Goal: Task Accomplishment & Management: Use online tool/utility

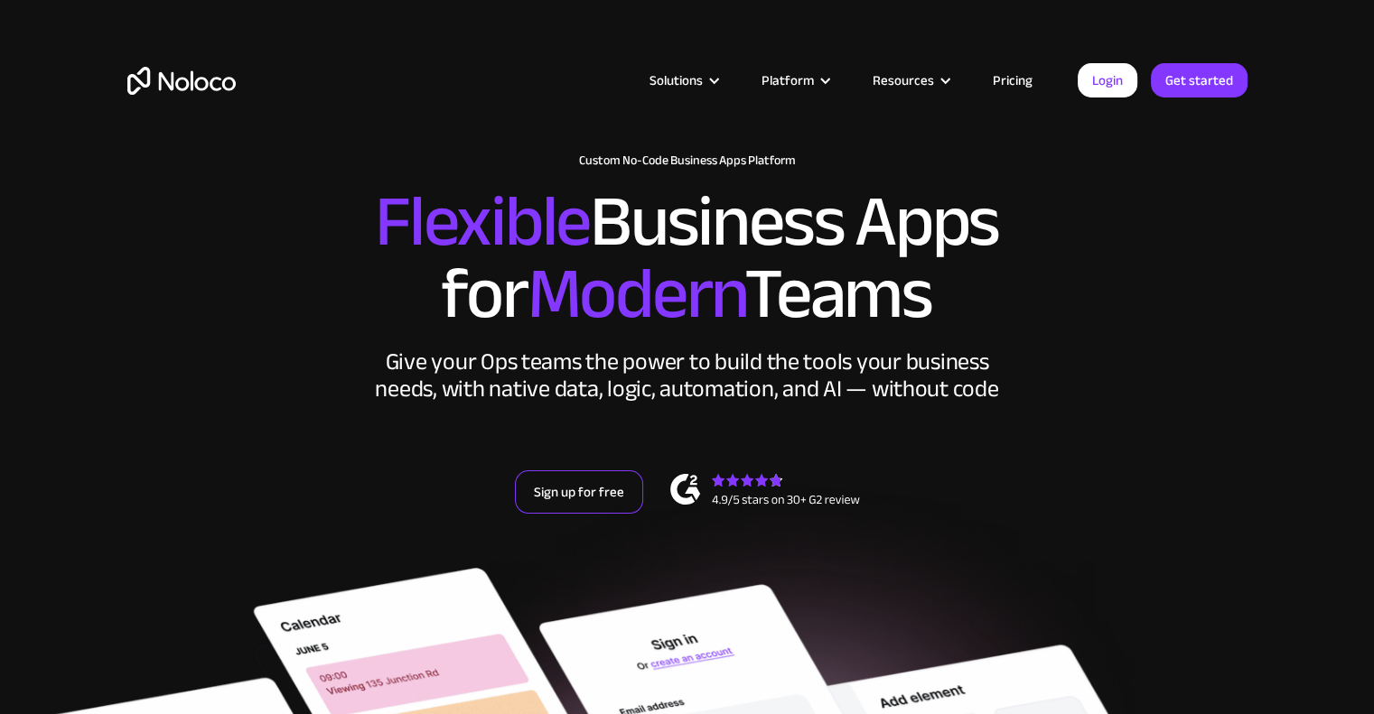
click at [567, 504] on link "Sign up for free" at bounding box center [579, 492] width 128 height 43
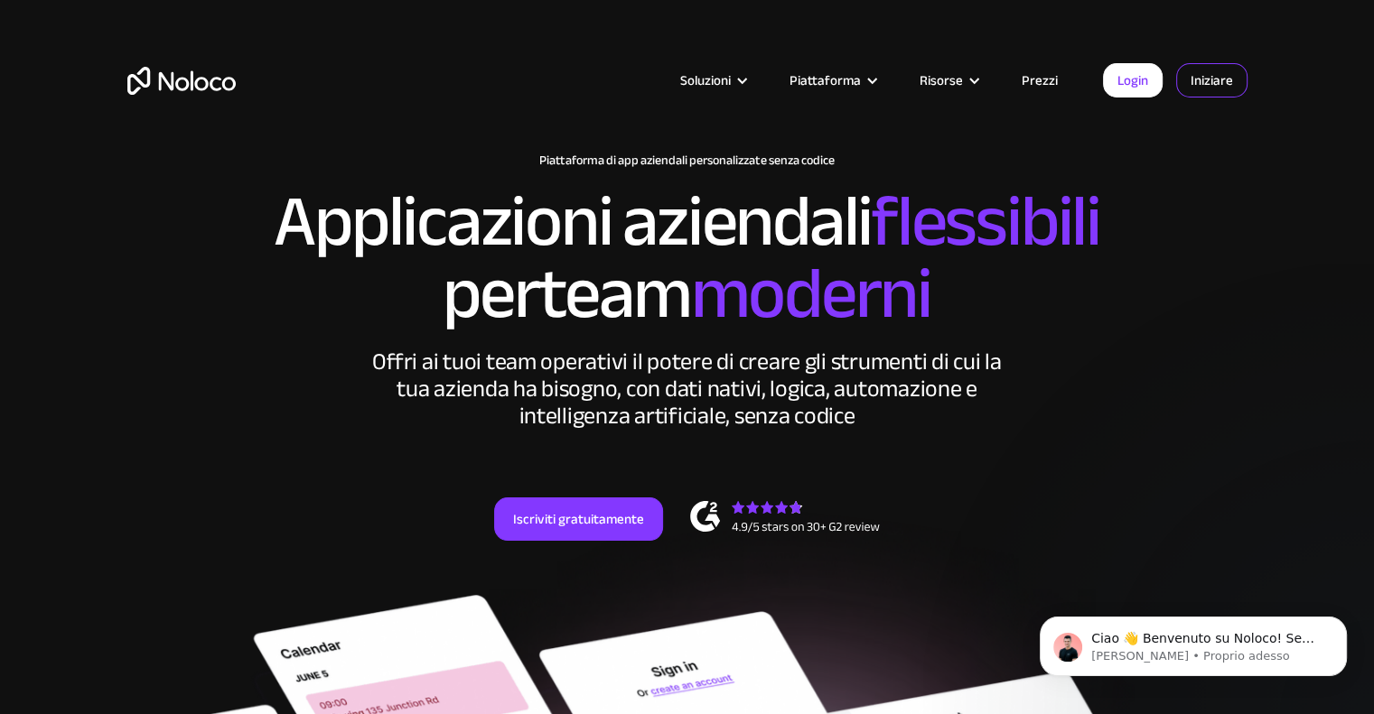
click at [1208, 79] on font "Iniziare" at bounding box center [1211, 80] width 42 height 25
click at [1195, 77] on font "Iniziare" at bounding box center [1211, 80] width 42 height 25
click at [1124, 82] on font "Login" at bounding box center [1132, 80] width 31 height 25
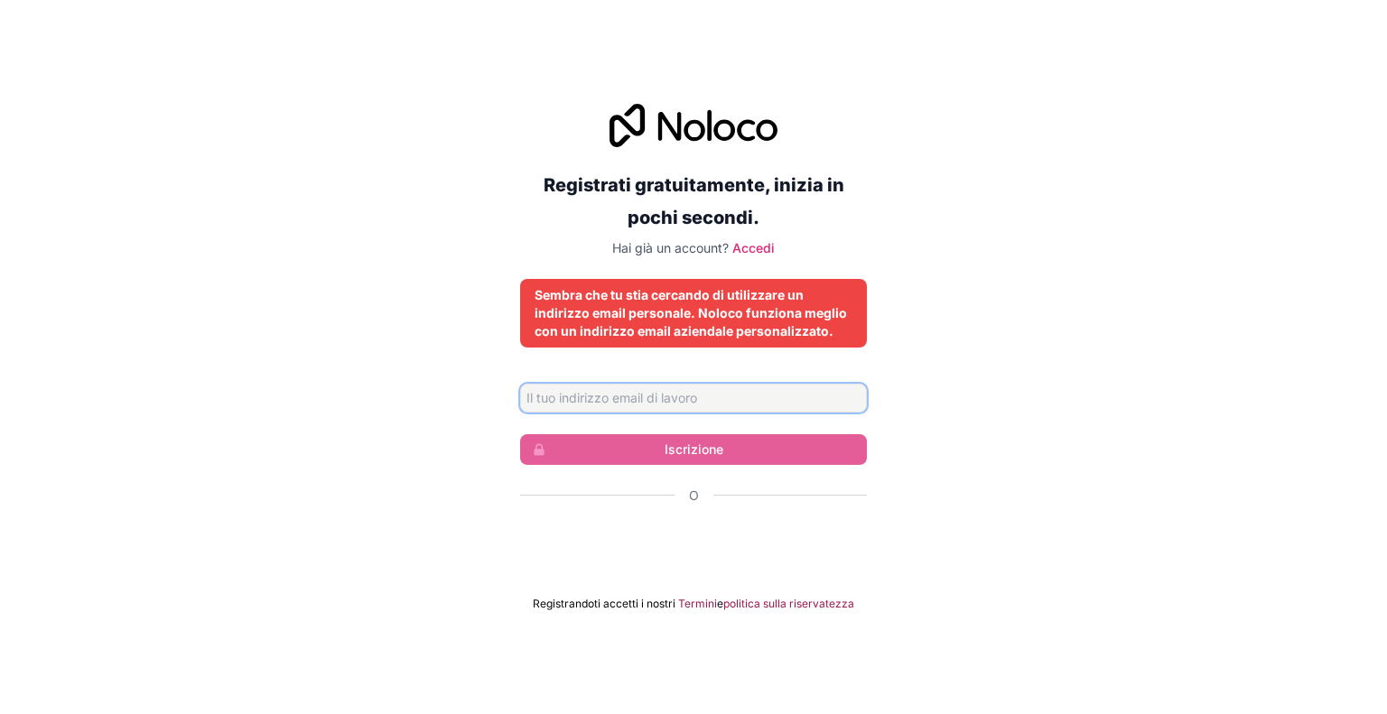
click at [679, 393] on input "Indirizzo e-mail" at bounding box center [693, 398] width 347 height 29
type input "info@leciotole.it"
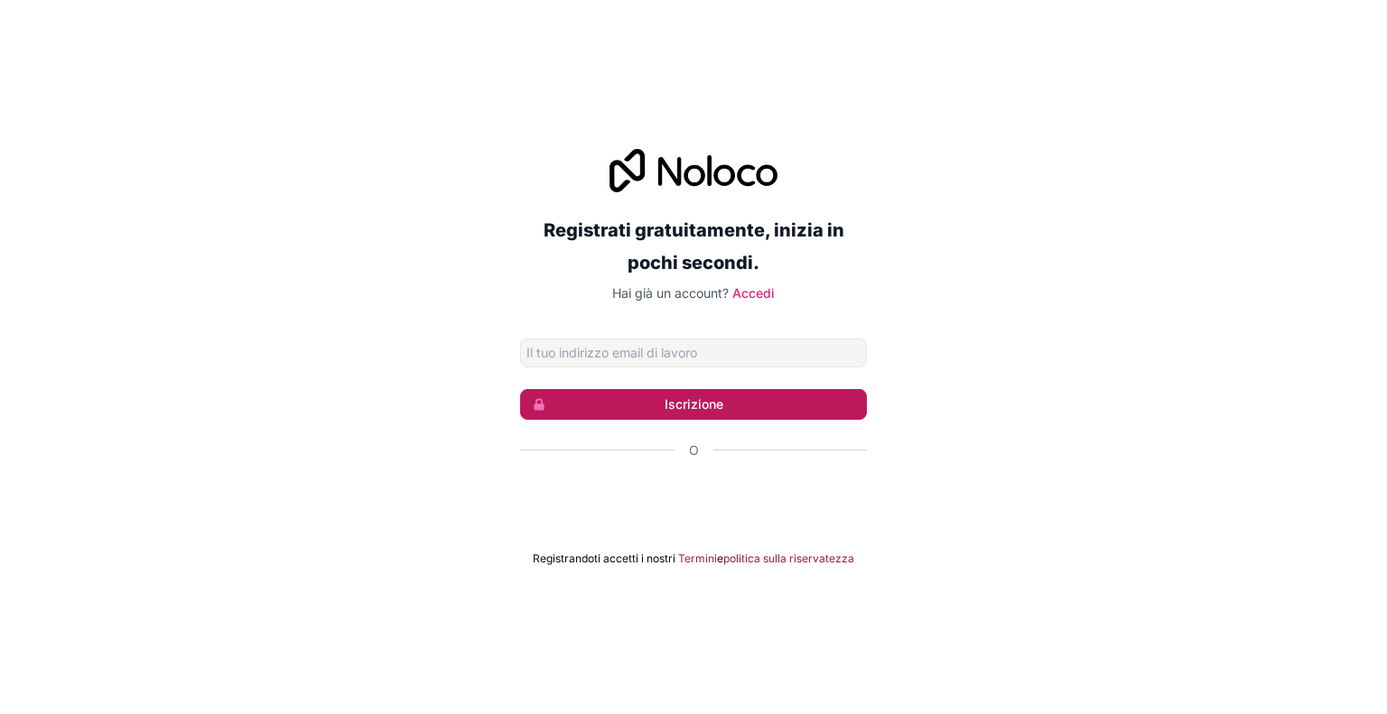
click at [714, 407] on font "Iscrizione" at bounding box center [694, 404] width 59 height 15
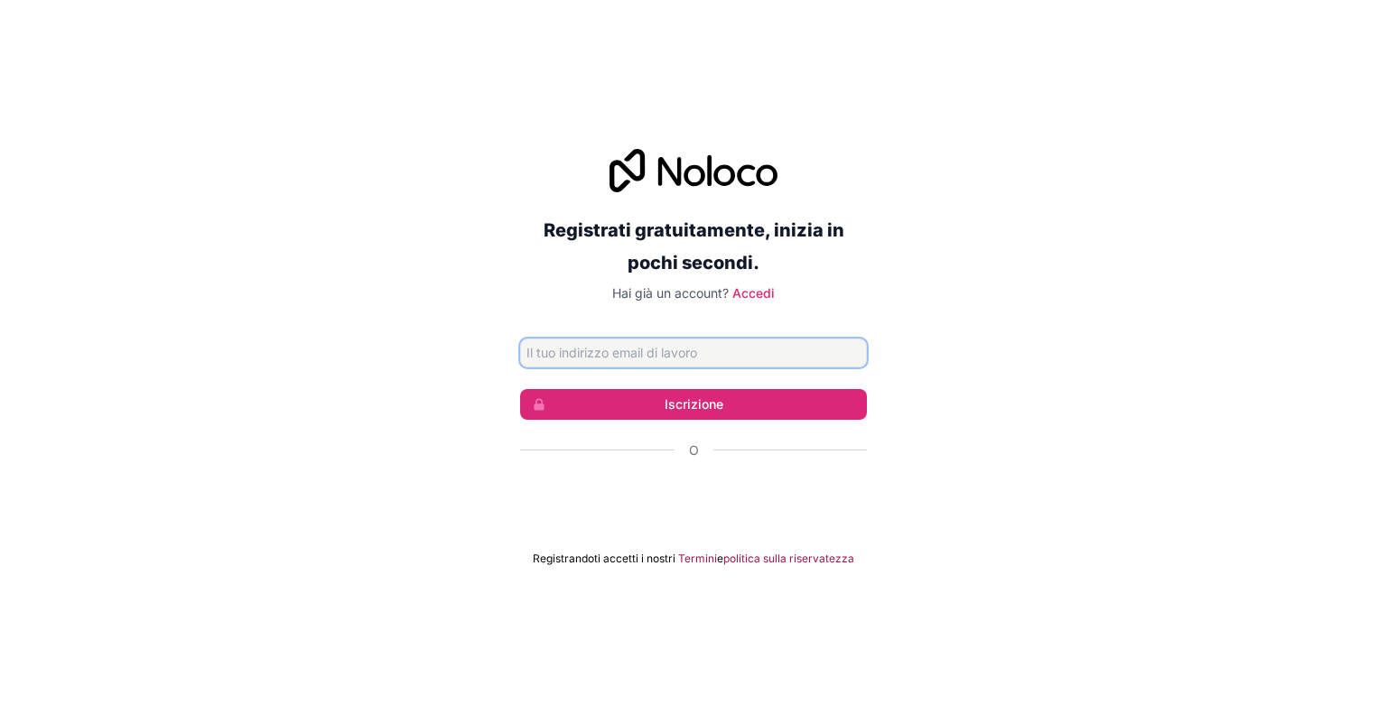
click at [636, 352] on input "Indirizzo e-mail" at bounding box center [693, 353] width 347 height 29
type input "[EMAIL_ADDRESS][DOMAIN_NAME]"
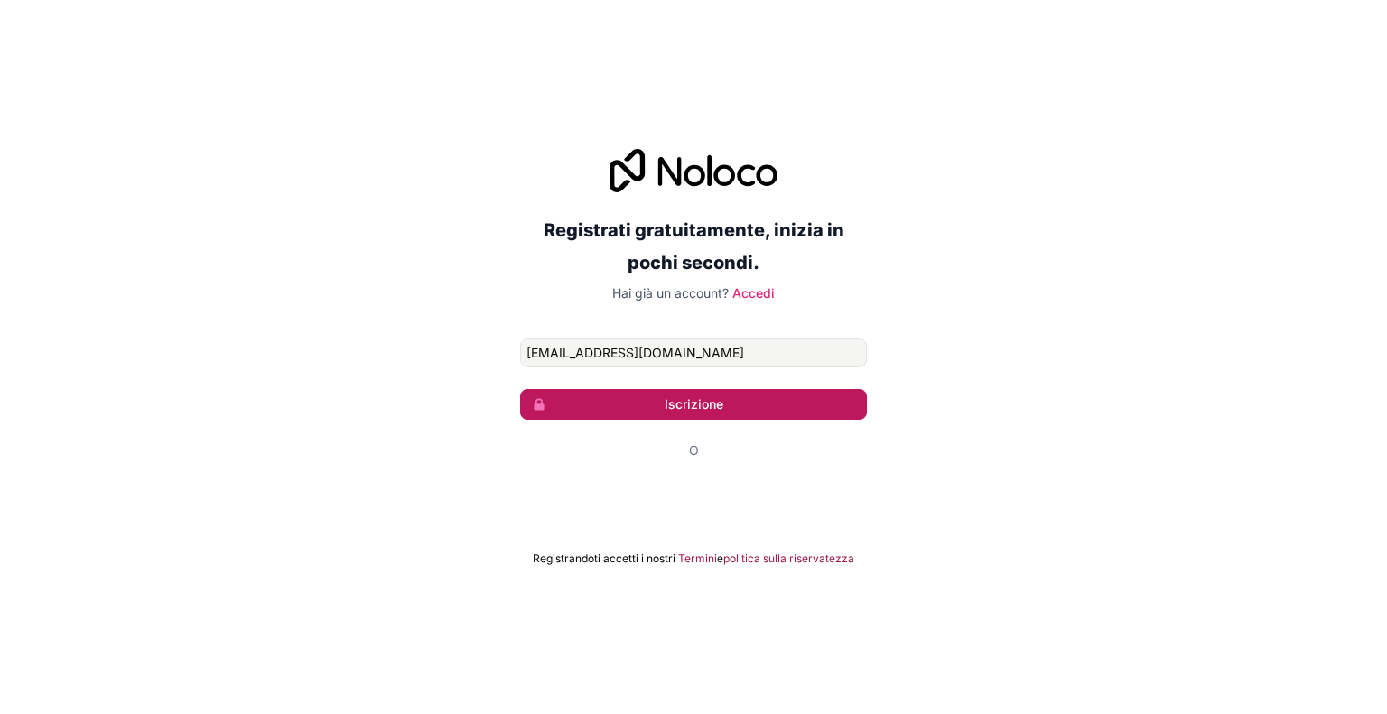
click at [795, 409] on button "Iscrizione" at bounding box center [693, 404] width 347 height 31
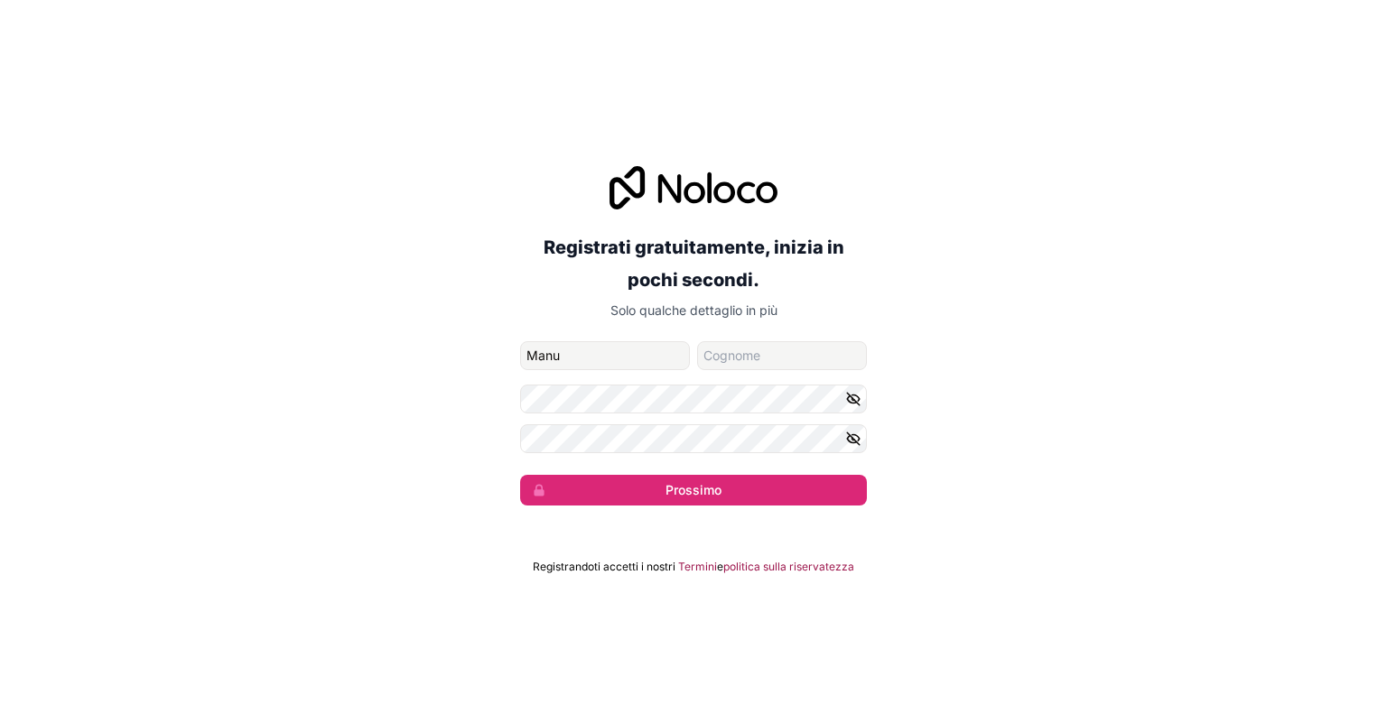
type input "Manuel"
type input "Severin"
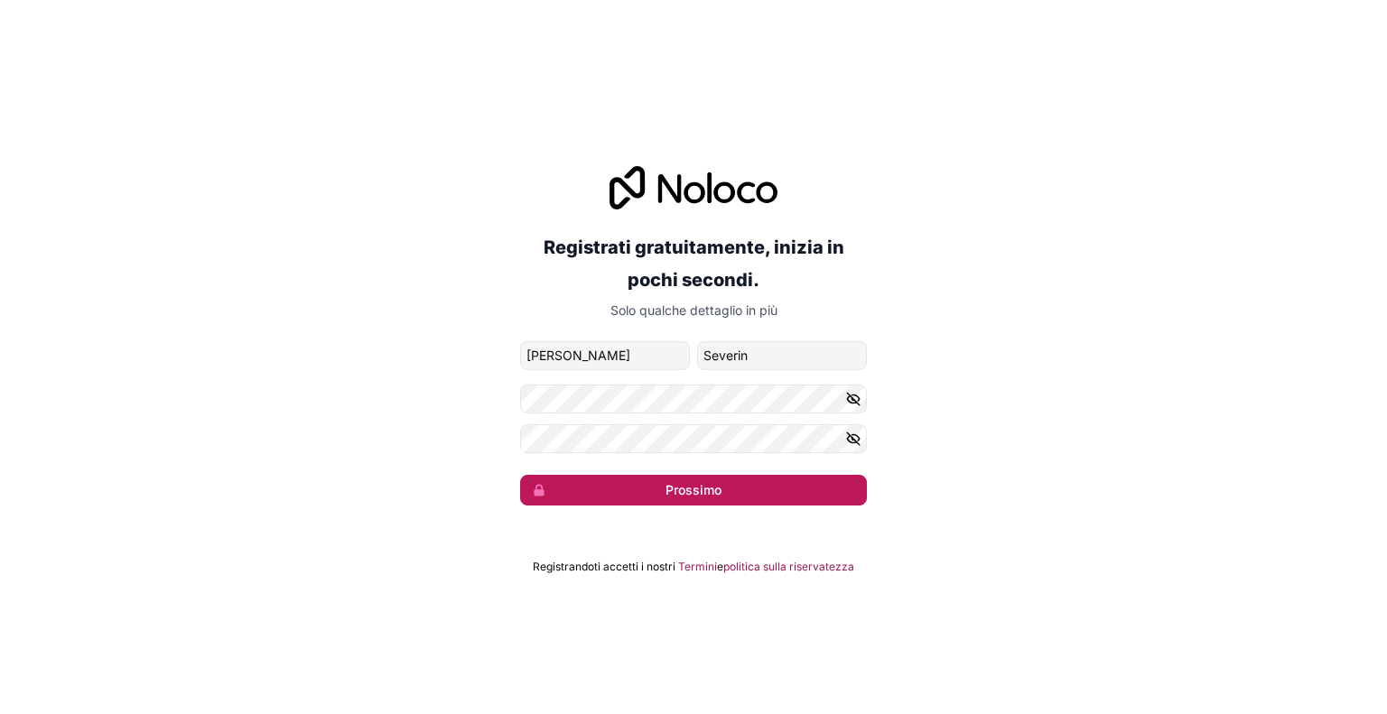
click at [651, 488] on button "Prossimo" at bounding box center [693, 490] width 347 height 31
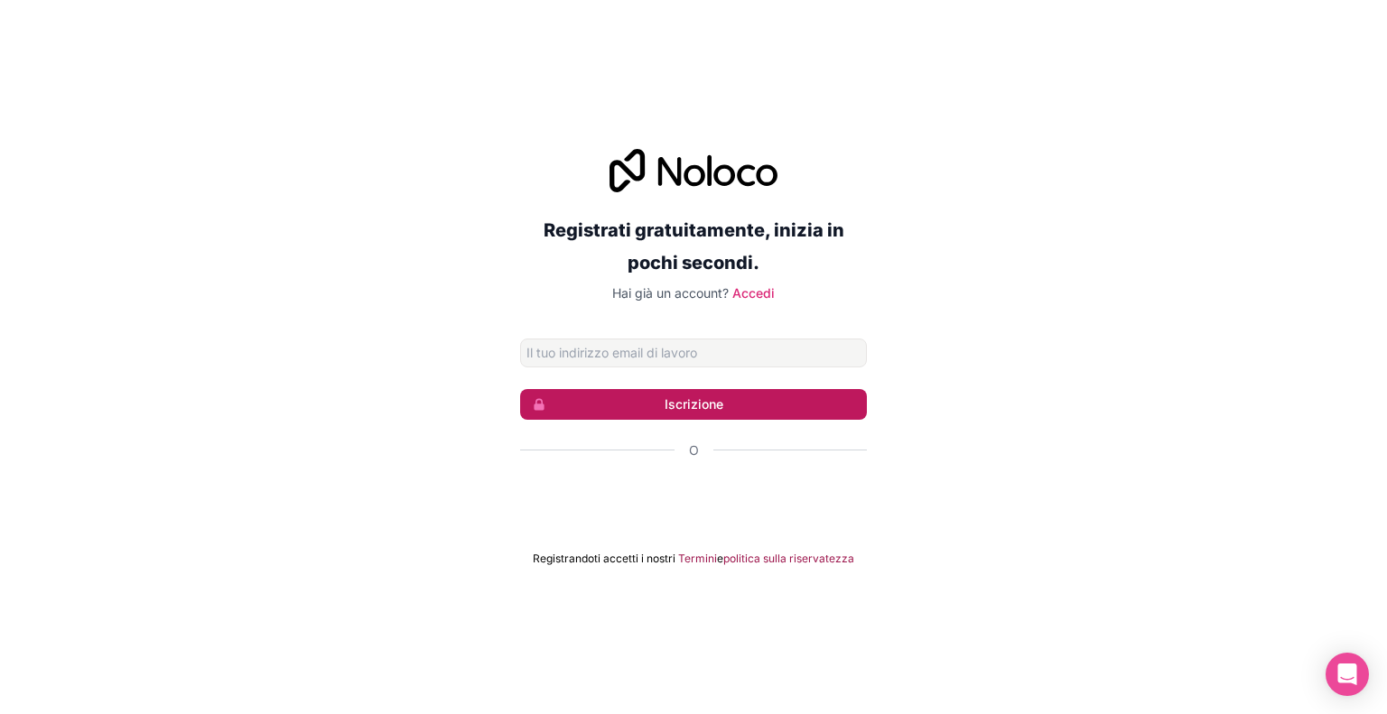
type input "[EMAIL_ADDRESS][DOMAIN_NAME]"
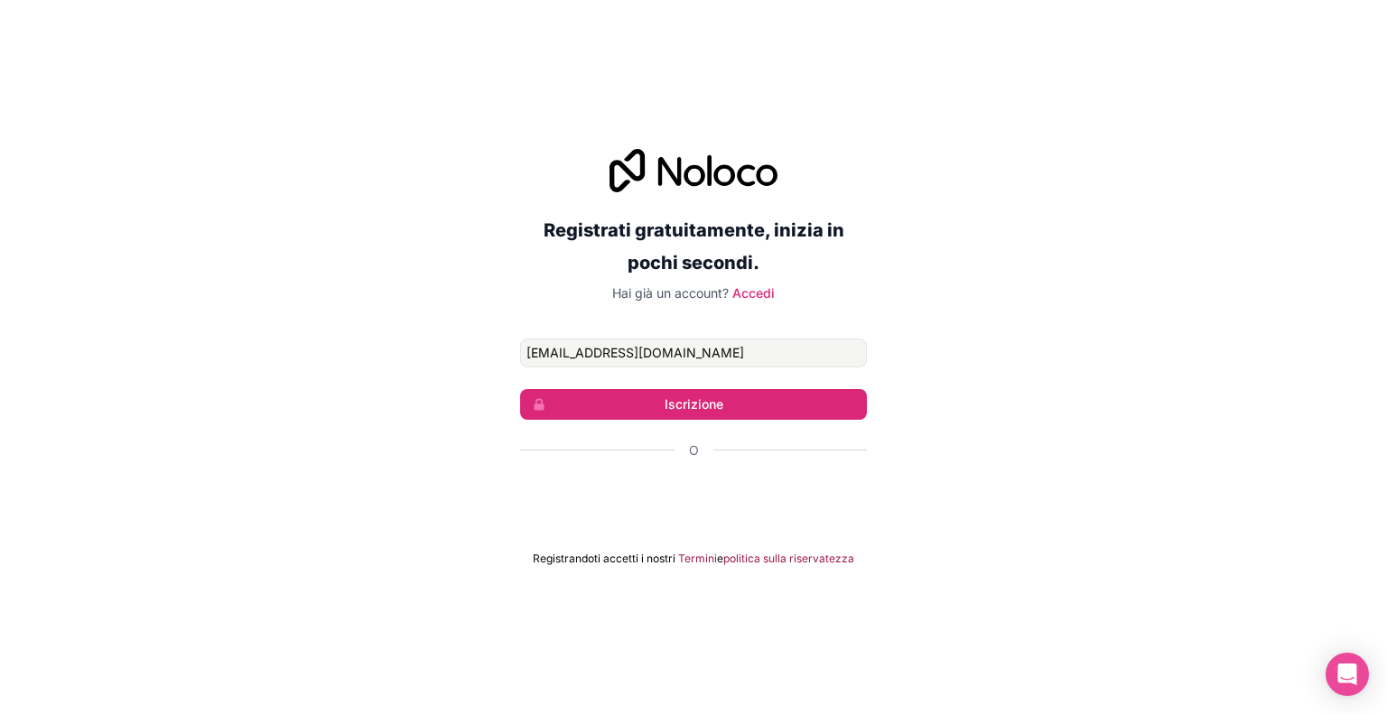
click at [1005, 308] on div "Registrati gratuitamente, inizia in pochi secondi. Hai già un account? Accedi i…" at bounding box center [693, 358] width 1387 height 468
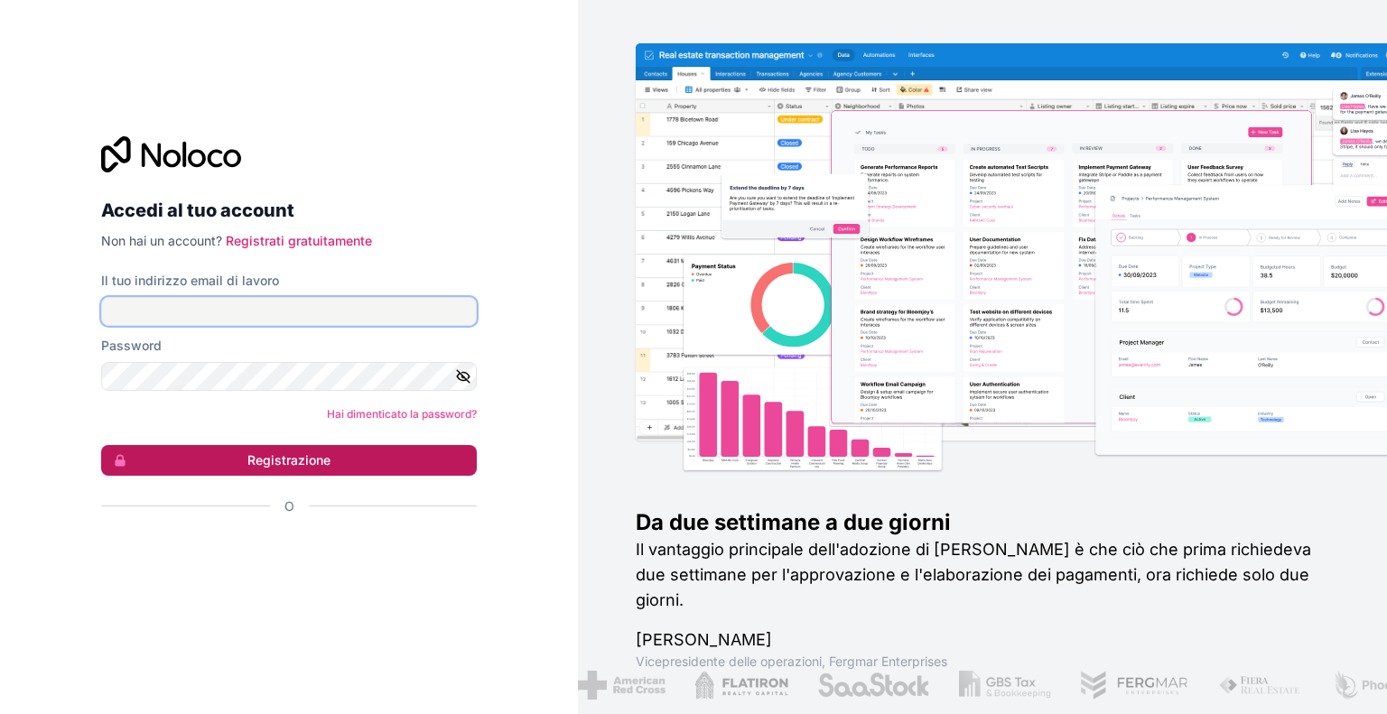
type input "[EMAIL_ADDRESS][DOMAIN_NAME]"
click at [305, 465] on font "Registrazione" at bounding box center [288, 460] width 83 height 15
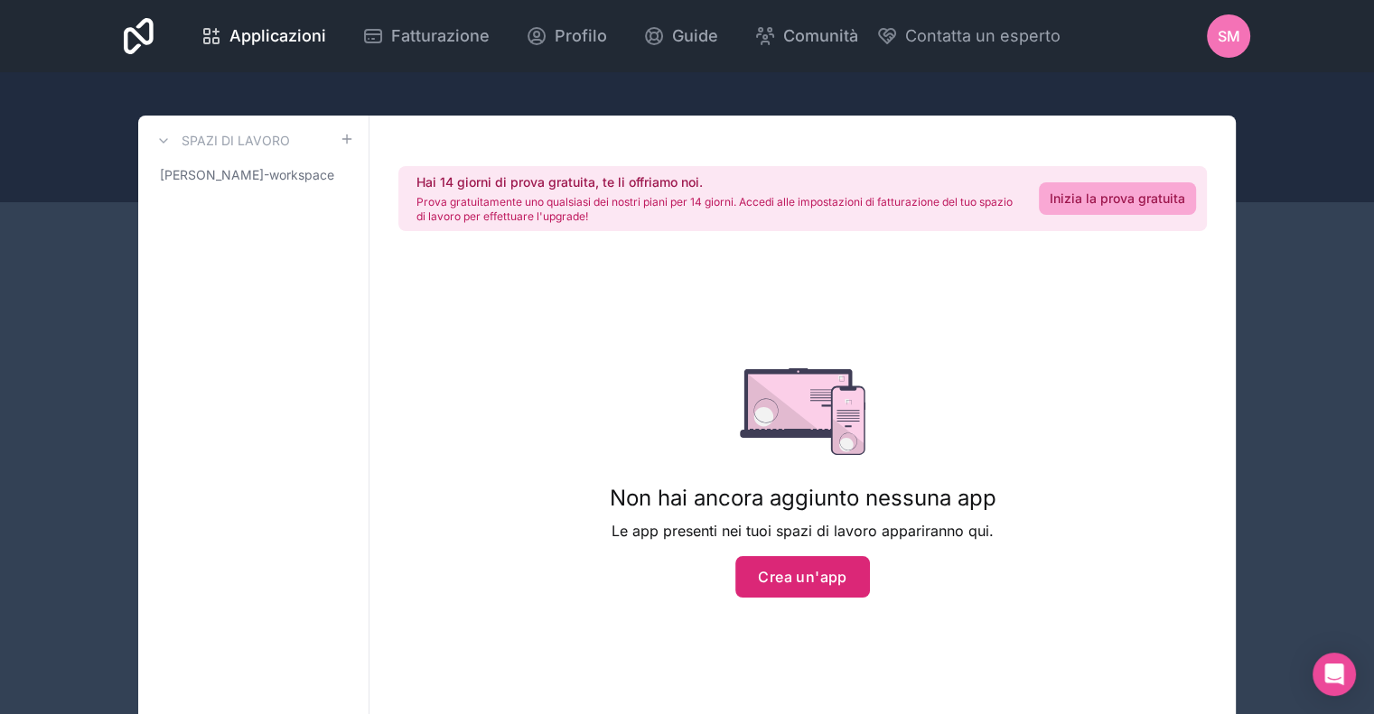
click at [830, 590] on button "Crea un'app" at bounding box center [802, 577] width 134 height 42
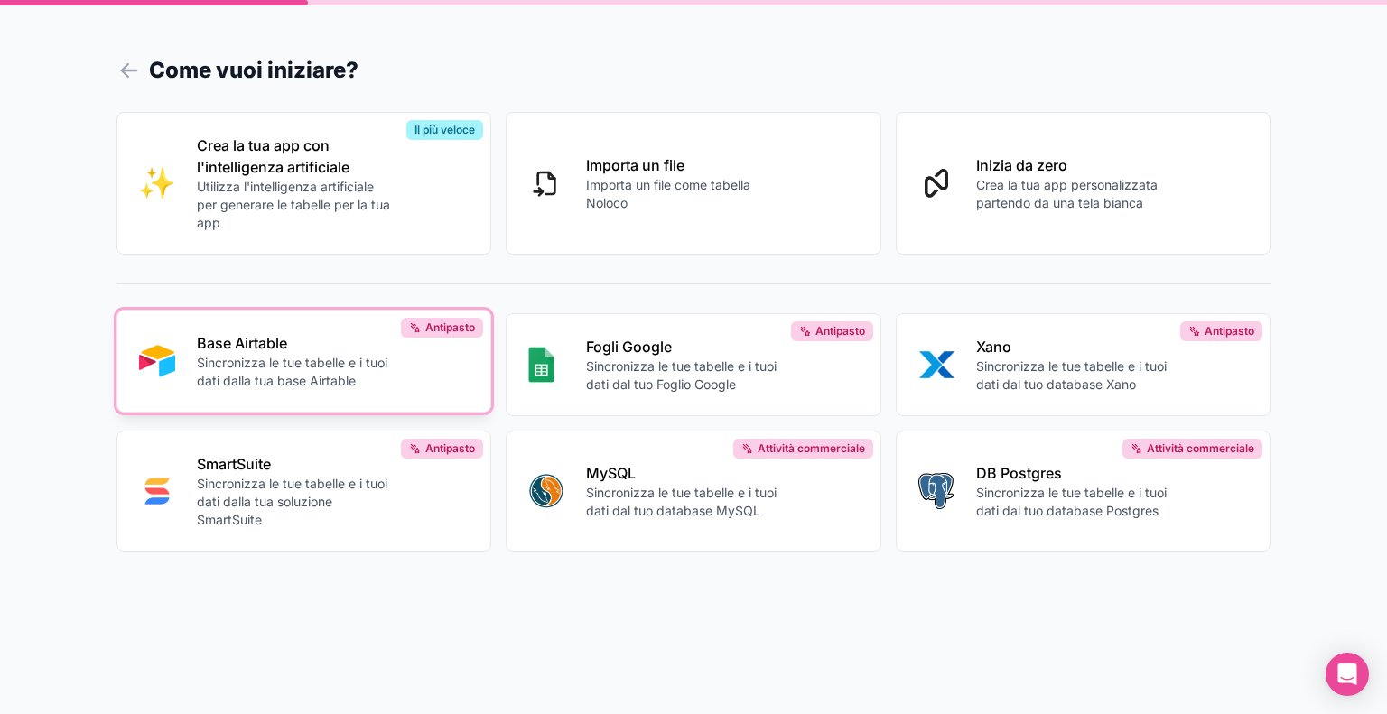
click at [343, 365] on font "Sincronizza le tue tabelle e i tuoi dati dalla tua base Airtable" at bounding box center [292, 371] width 191 height 33
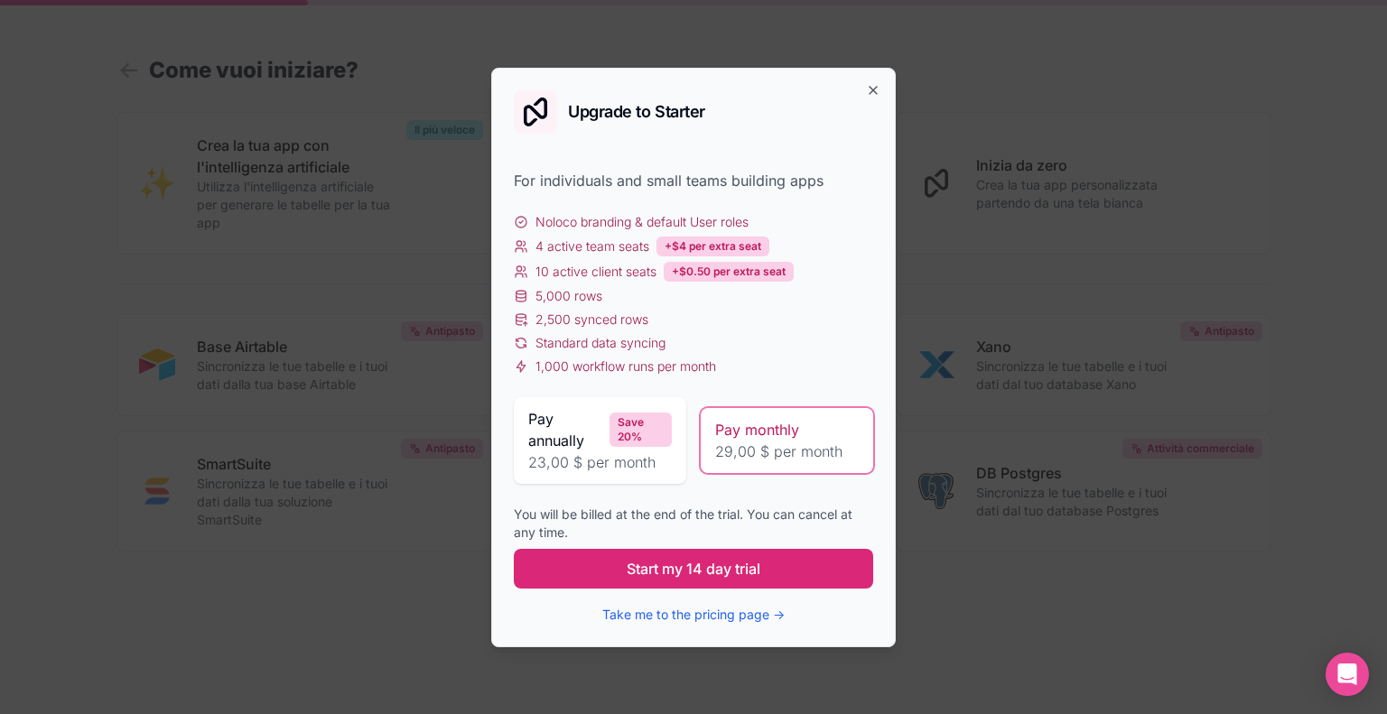
click at [716, 576] on span "Start my 14 day trial" at bounding box center [694, 569] width 134 height 22
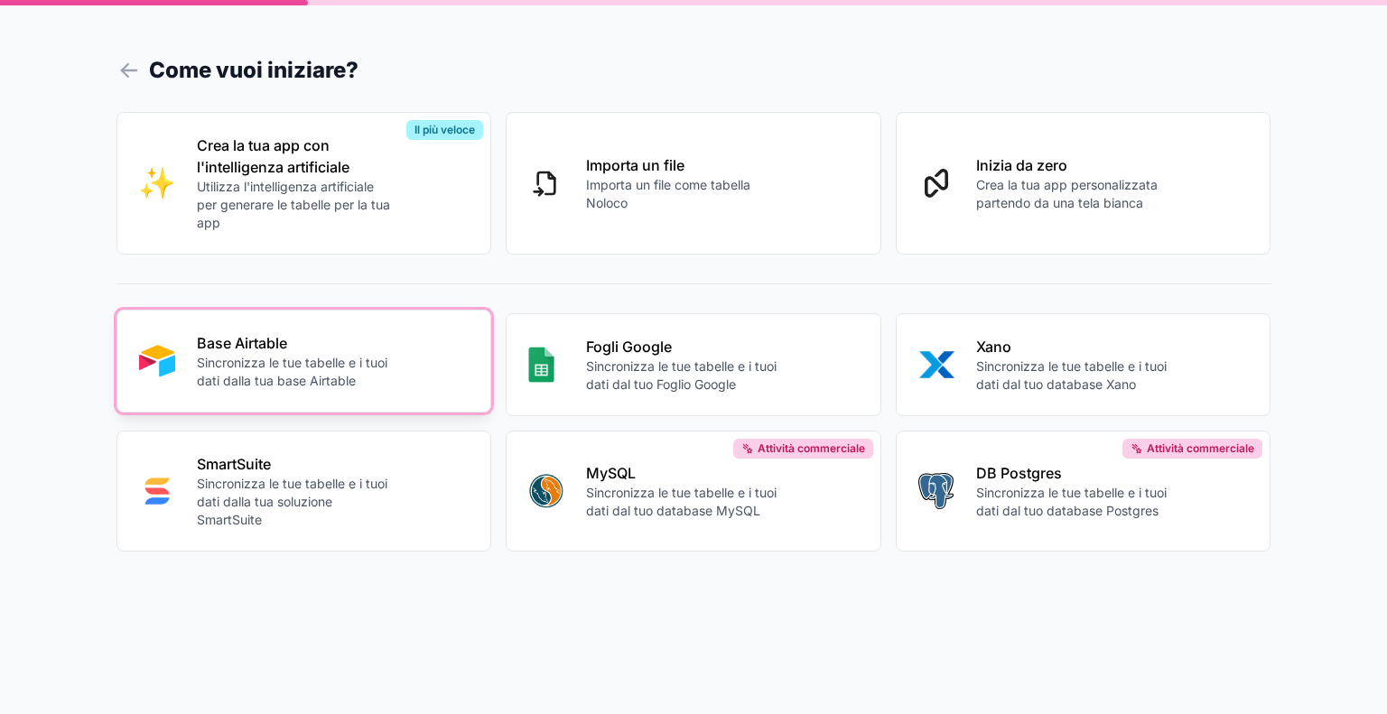
click at [260, 387] on font "Sincronizza le tue tabelle e i tuoi dati dalla tua base Airtable" at bounding box center [292, 371] width 191 height 33
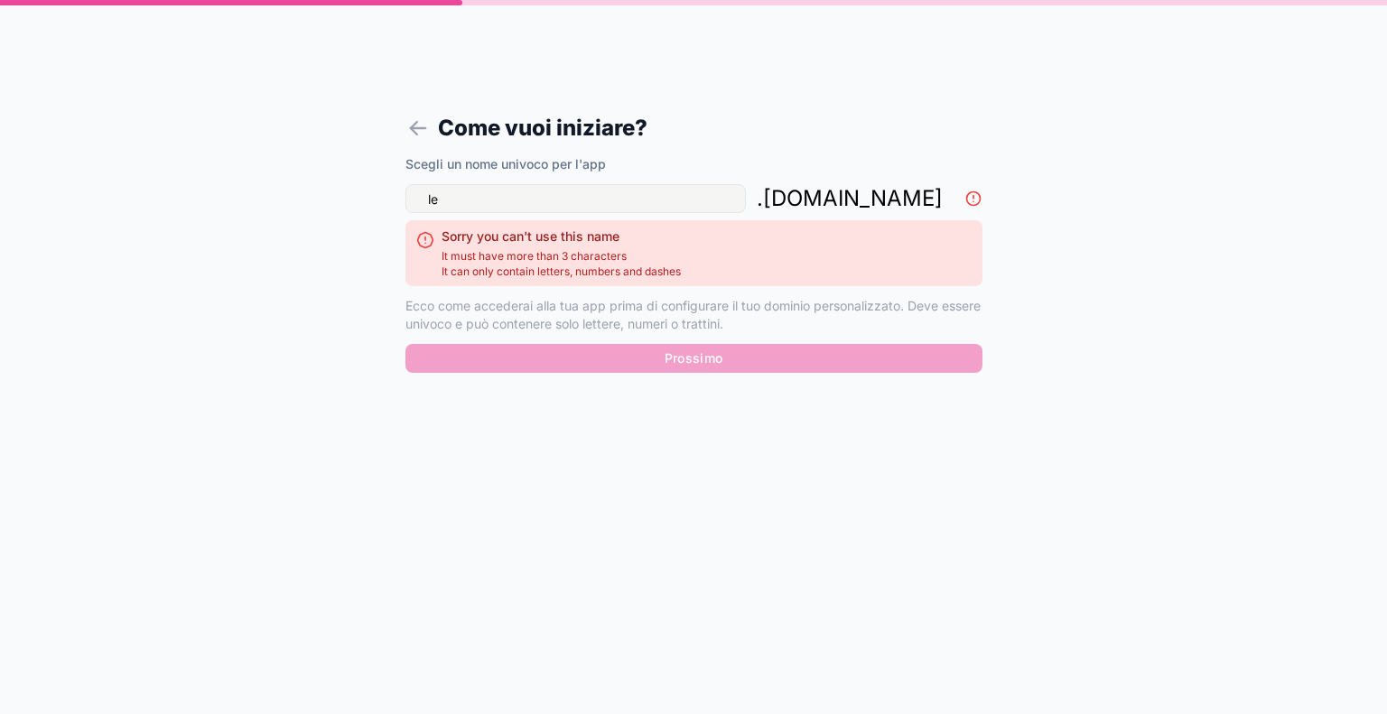
type input "l"
type input "c"
click at [513, 213] on input "text" at bounding box center [576, 198] width 341 height 29
click at [1049, 261] on div "Come vuoi iniziare? Scegli un nome univoco per l'app . noloco.co Mi dispiace, n…" at bounding box center [693, 357] width 1387 height 714
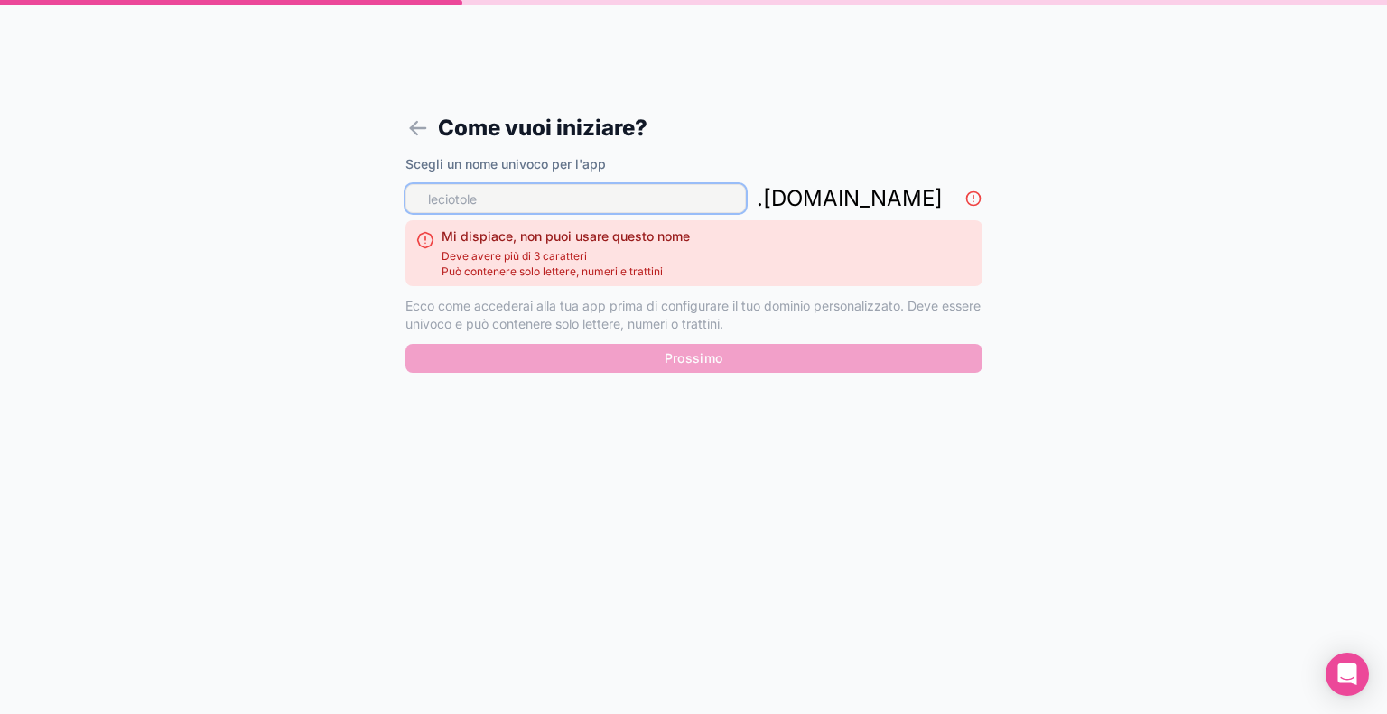
click at [723, 213] on input "text" at bounding box center [576, 198] width 341 height 29
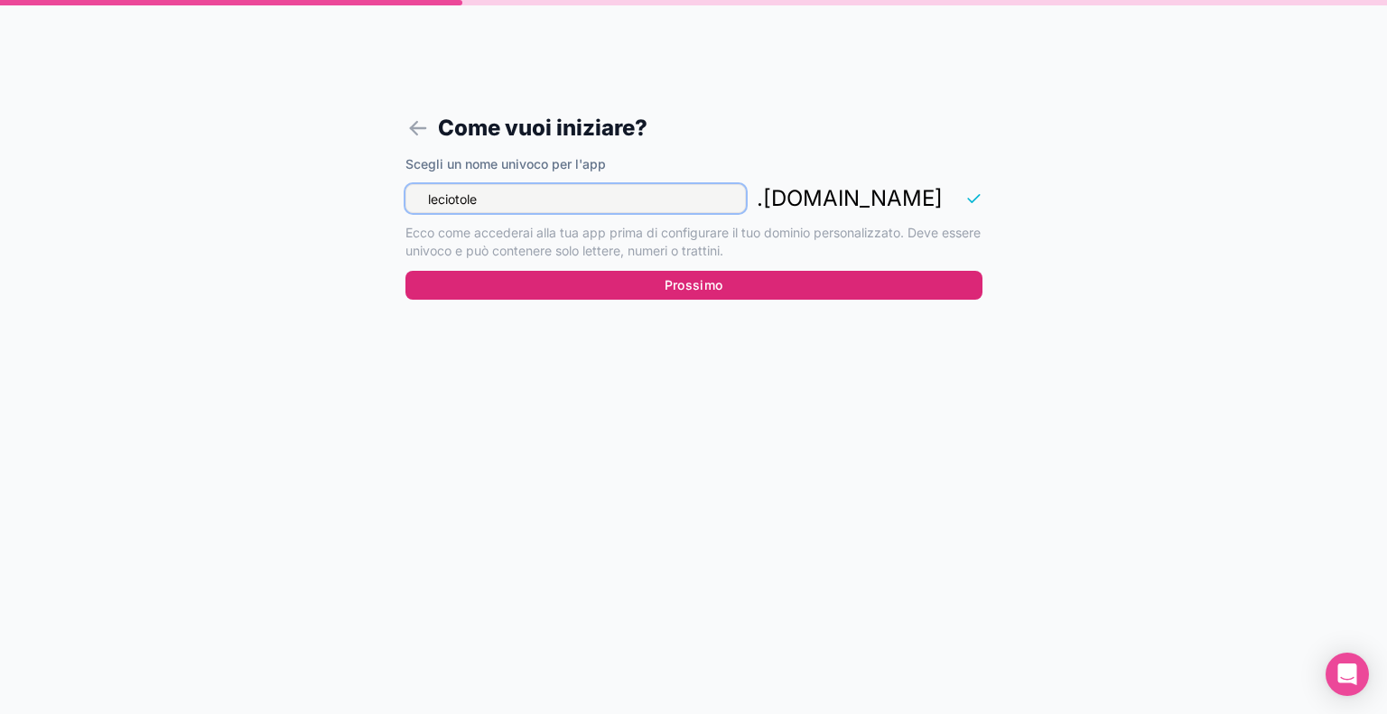
type input "leciotole"
click at [734, 300] on button "Prossimo" at bounding box center [694, 285] width 577 height 29
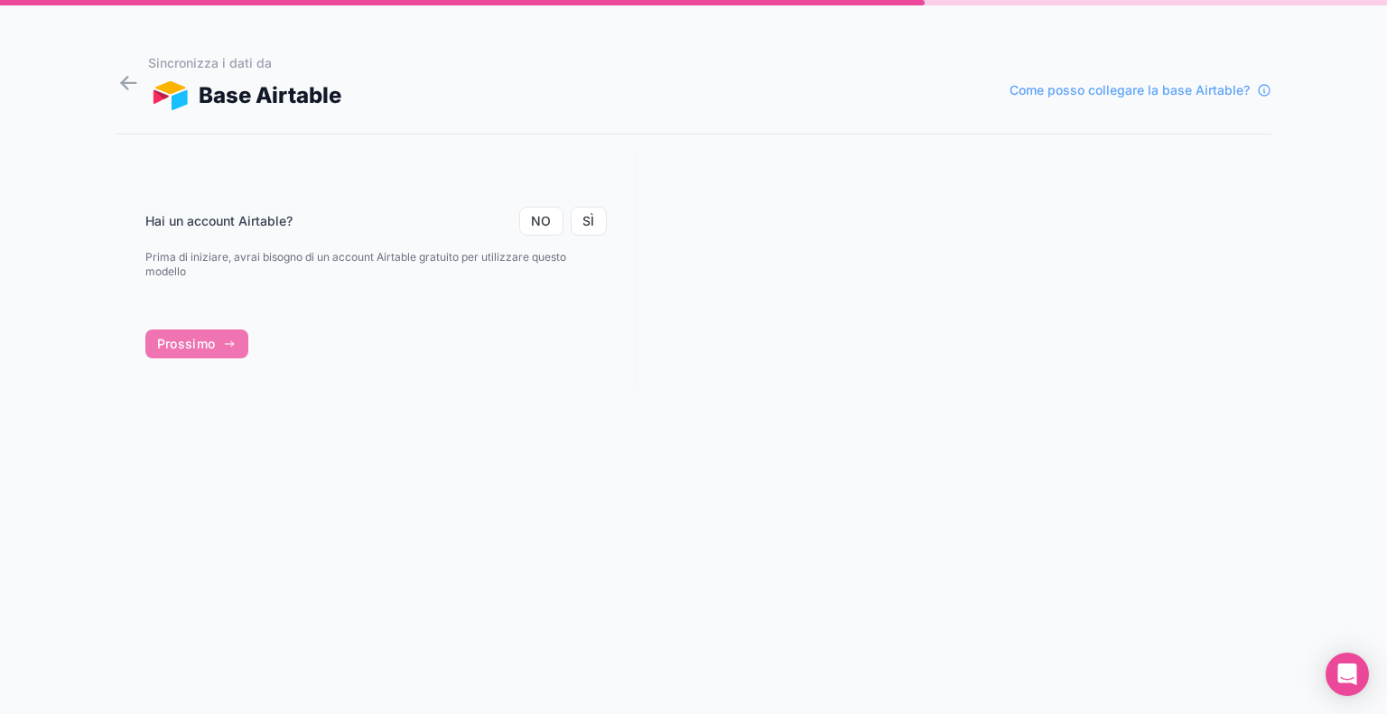
click at [159, 352] on div "Hai un account Airtable? NO SÌ Prima di iniziare, avrai bisogno di un account A…" at bounding box center [377, 271] width 520 height 231
click at [183, 343] on div "Hai un account Airtable? NO SÌ Prima di iniziare, avrai bisogno di un account A…" at bounding box center [377, 271] width 520 height 231
click at [601, 229] on button "SÌ" at bounding box center [589, 221] width 36 height 29
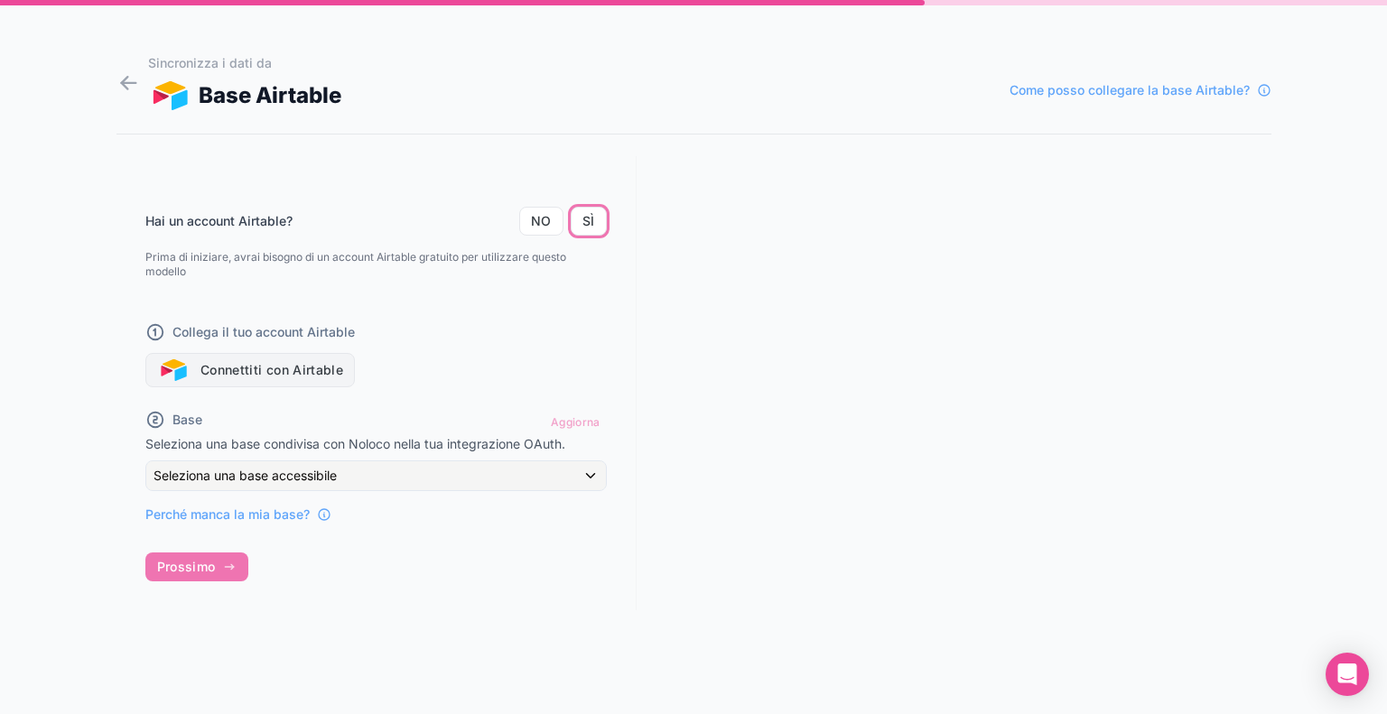
click at [323, 375] on font "Connettiti con Airtable" at bounding box center [272, 369] width 143 height 15
click at [289, 362] on font "Connettiti con Airtable" at bounding box center [272, 369] width 143 height 15
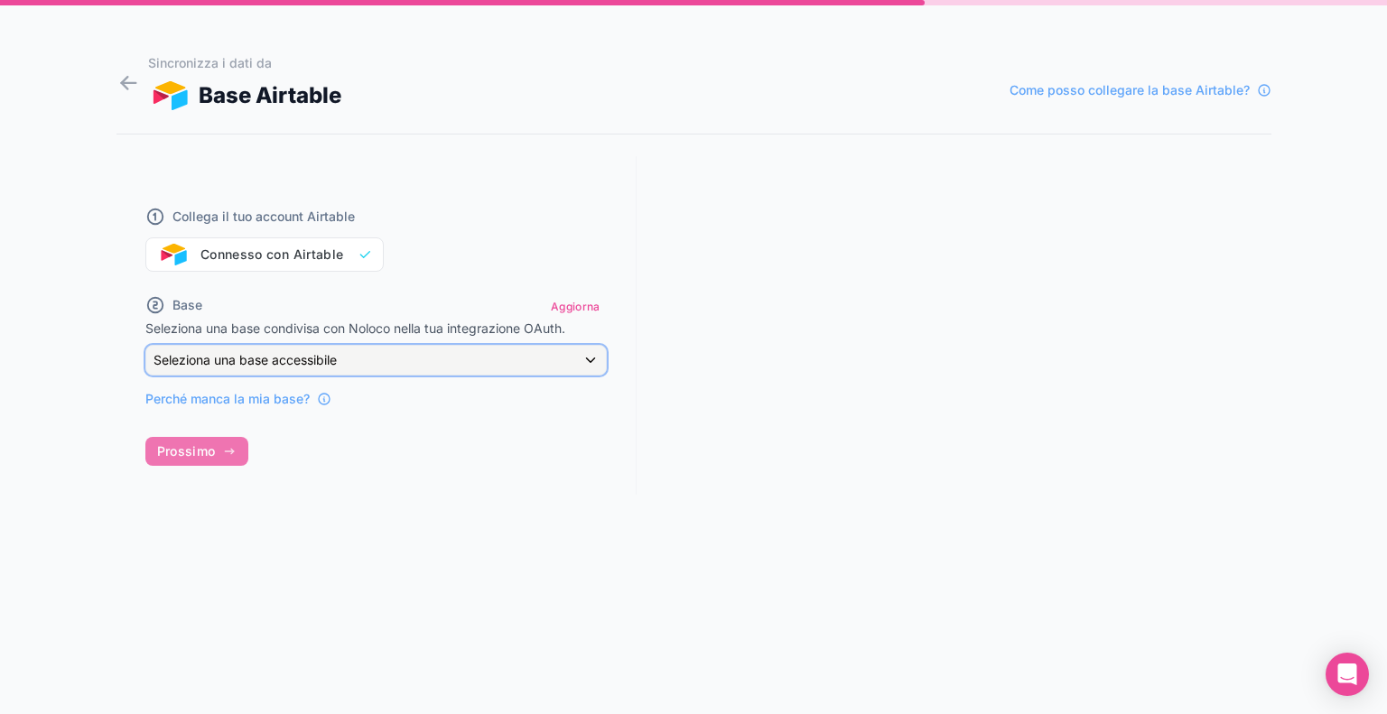
click at [322, 348] on div "Seleziona una base accessibile" at bounding box center [376, 360] width 460 height 29
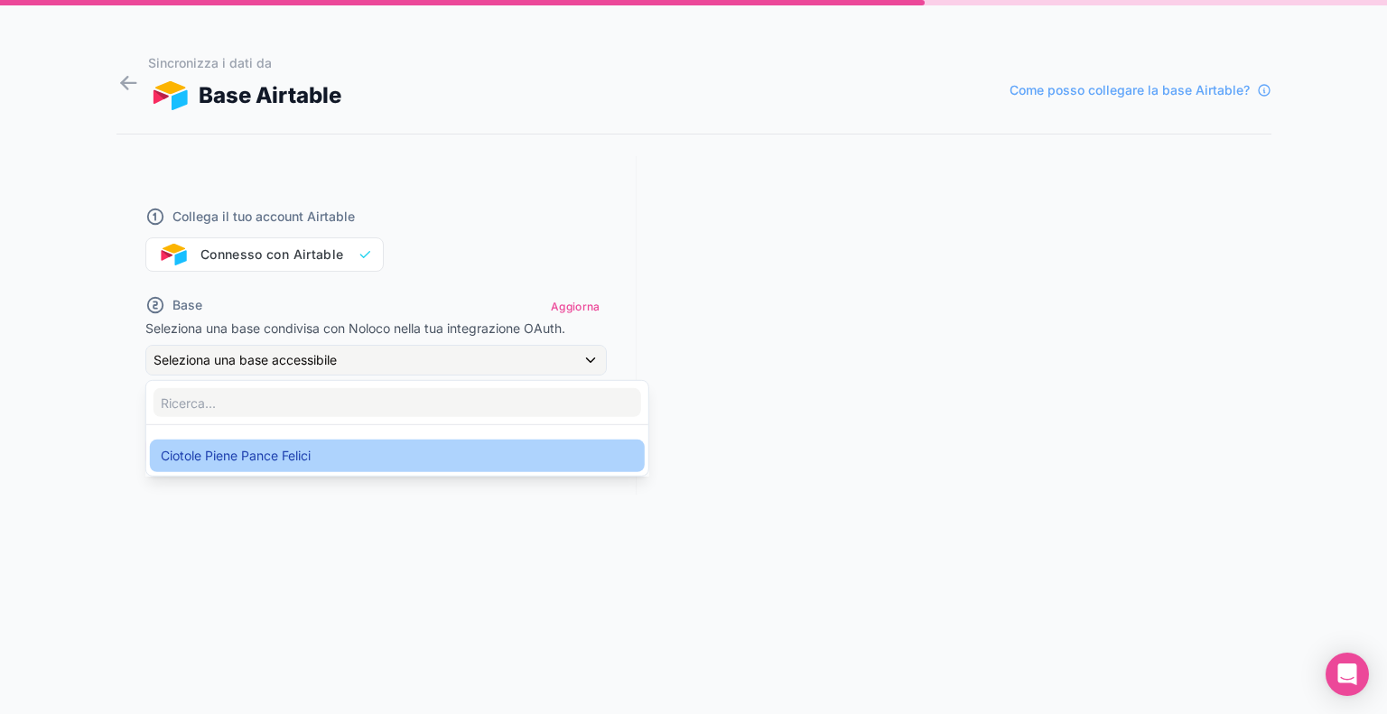
click at [297, 445] on font "Ciotole Piene Pance Felici" at bounding box center [236, 456] width 150 height 22
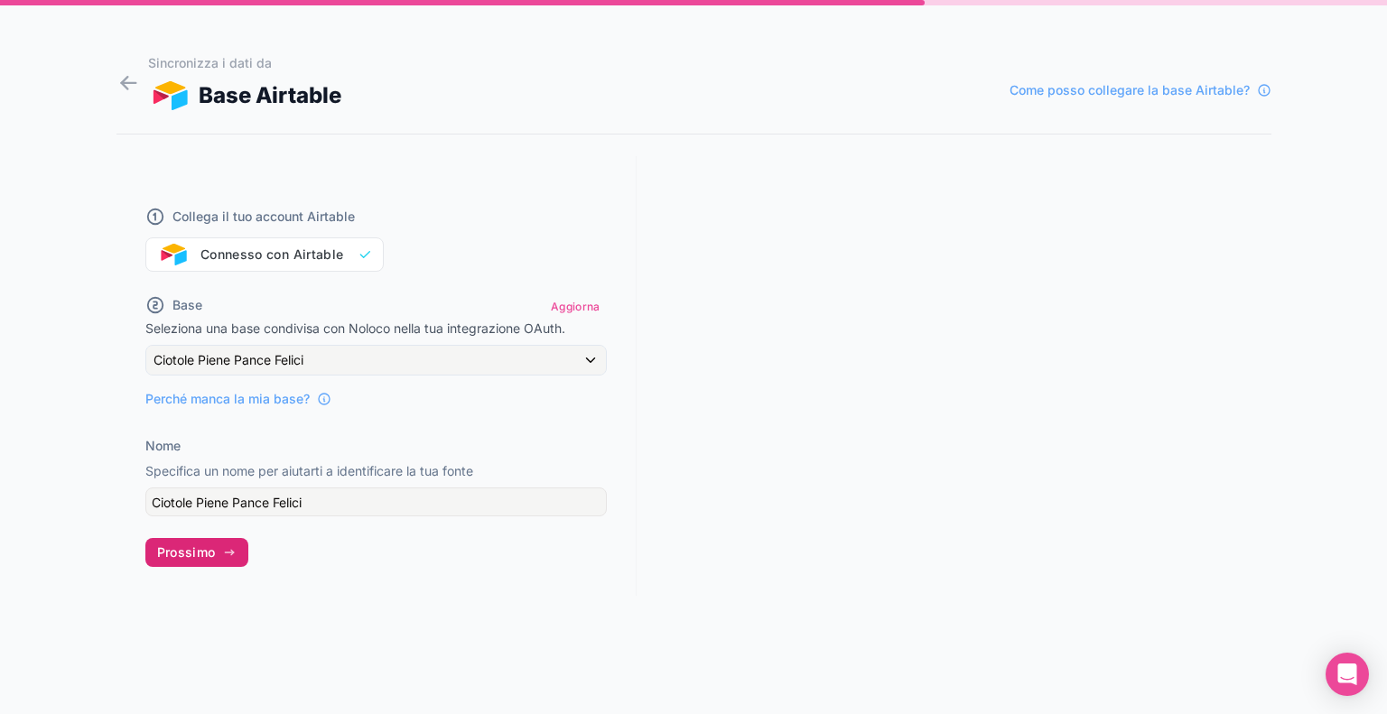
click at [222, 541] on button "Prossimo" at bounding box center [197, 552] width 104 height 29
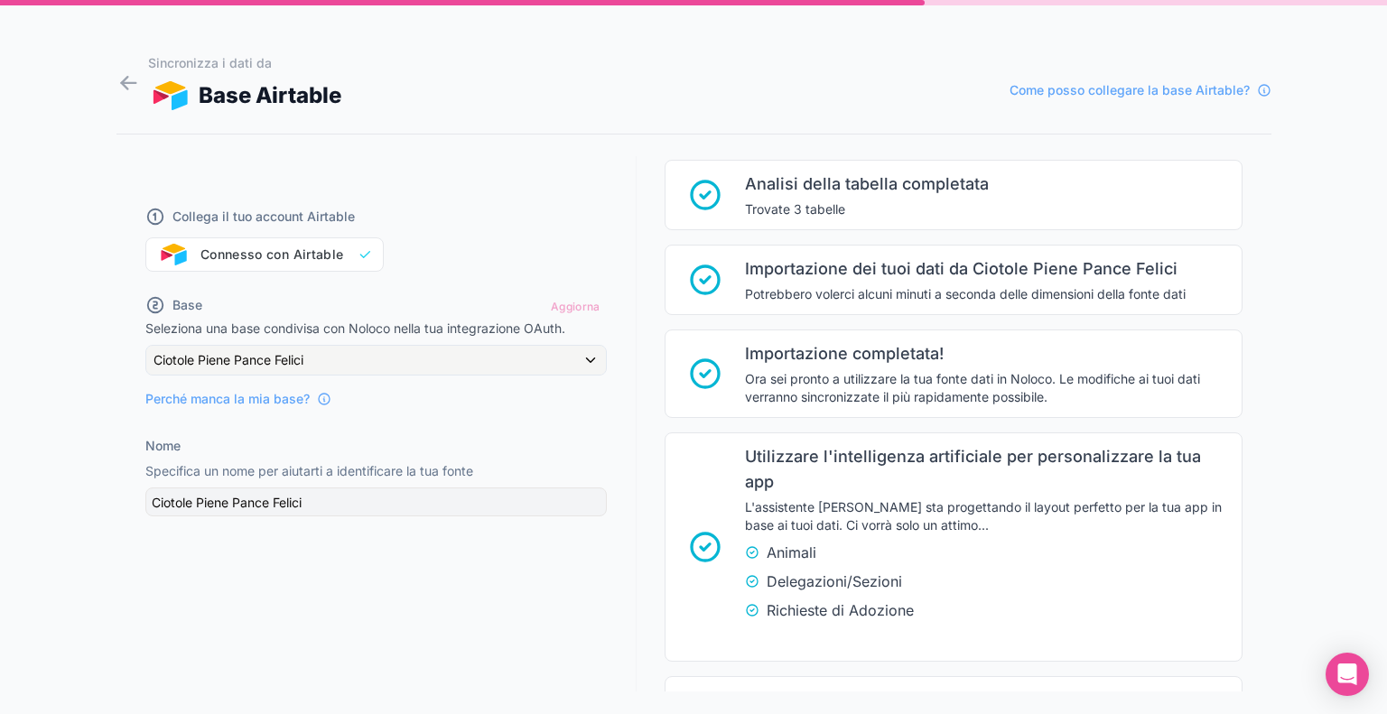
scroll to position [279, 0]
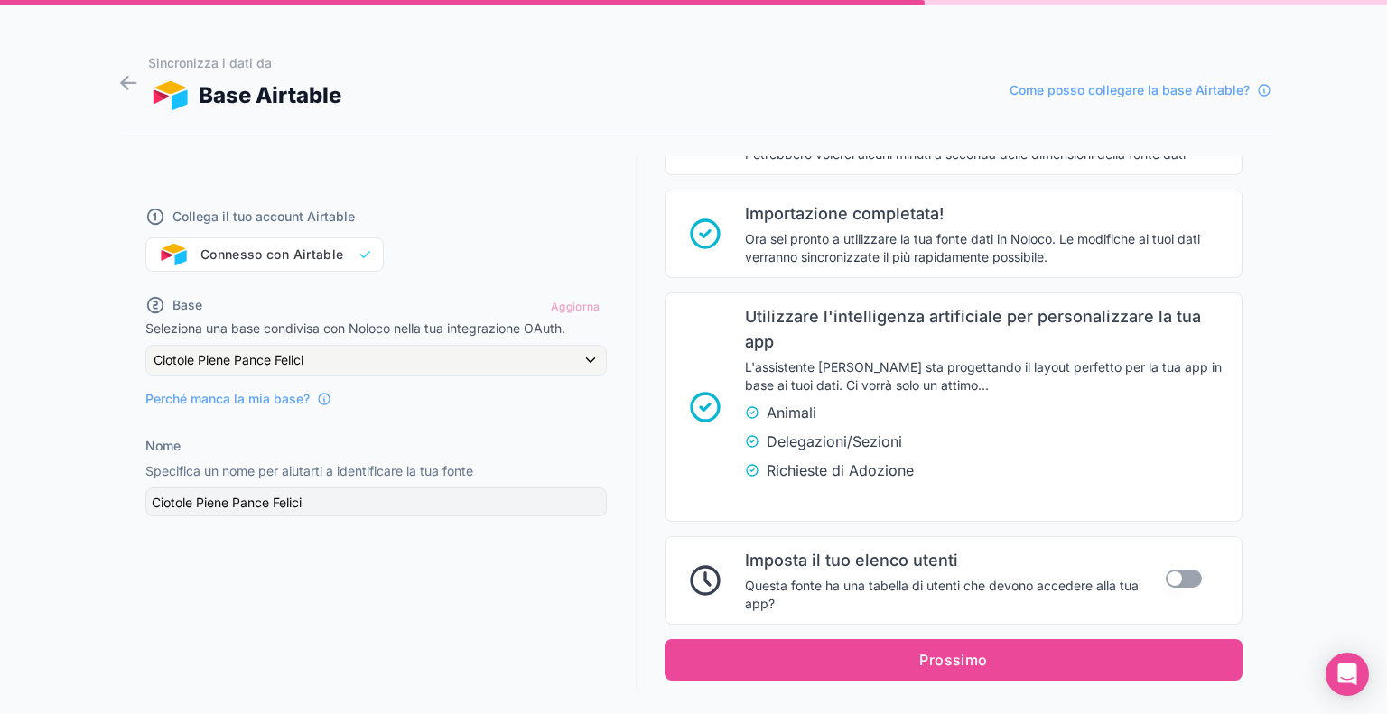
click at [1173, 570] on button "Usa impostazione" at bounding box center [1184, 579] width 36 height 18
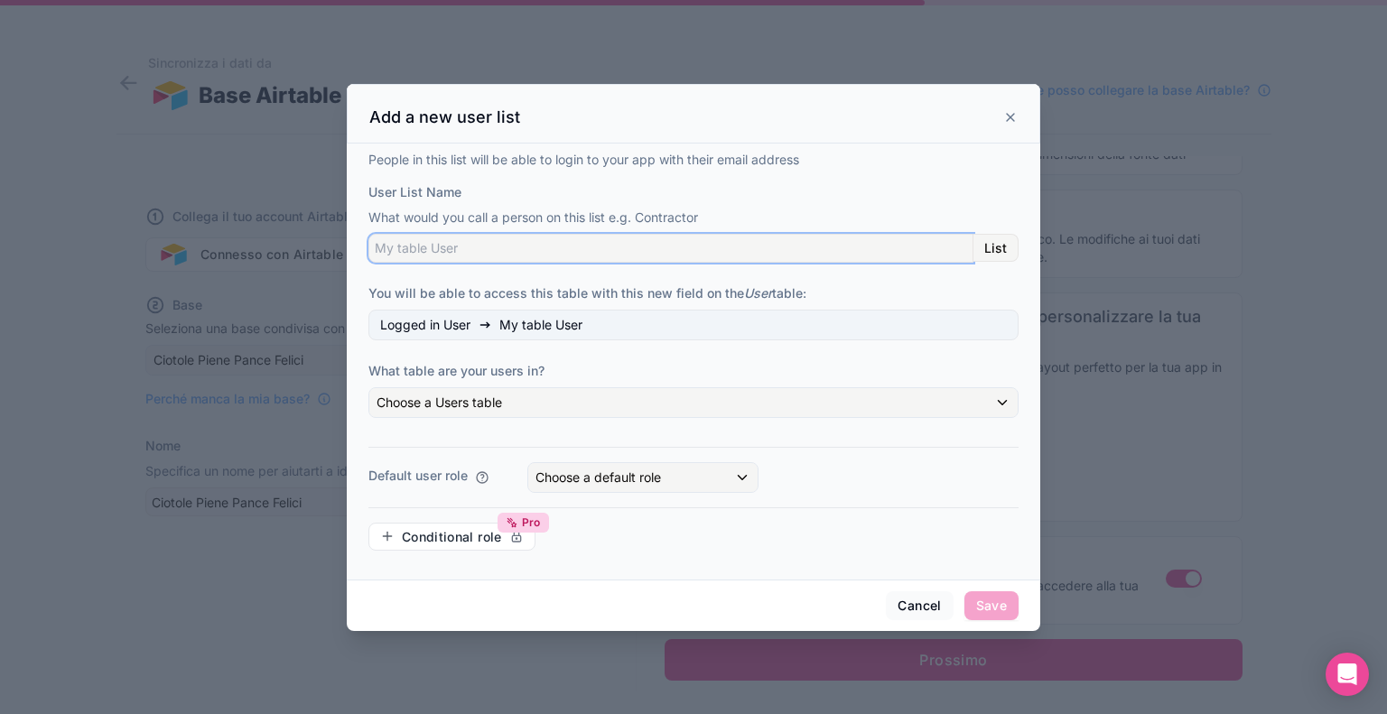
click at [616, 246] on input "User List Name" at bounding box center [671, 248] width 605 height 29
click at [995, 245] on span "List" at bounding box center [996, 248] width 23 height 16
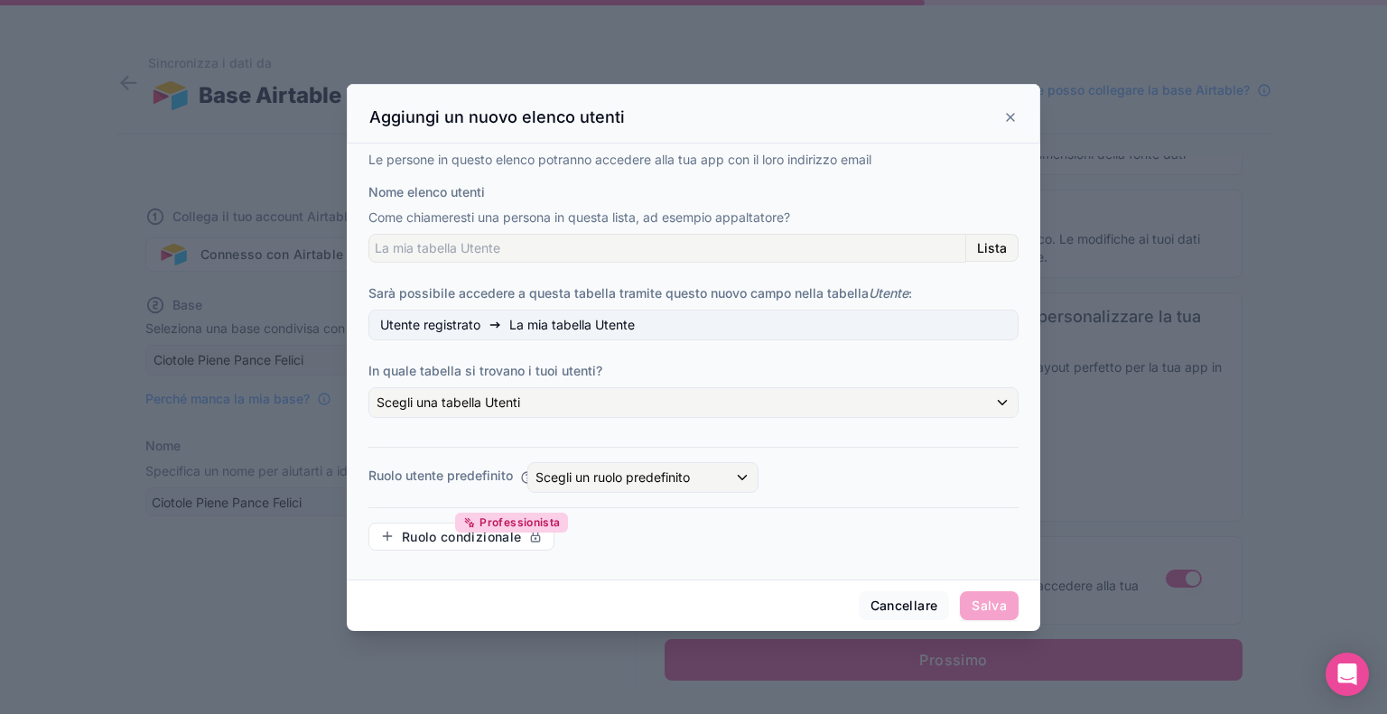
click at [977, 248] on div "Lista" at bounding box center [992, 248] width 52 height 29
click at [985, 252] on font "Lista" at bounding box center [992, 247] width 30 height 15
click at [535, 247] on input "Nome elenco utenti" at bounding box center [668, 248] width 598 height 29
type input "utenti"
click at [629, 343] on div "Le persone in questo elenco potranno accedere alla tua app con il loro indirizz…" at bounding box center [694, 358] width 650 height 415
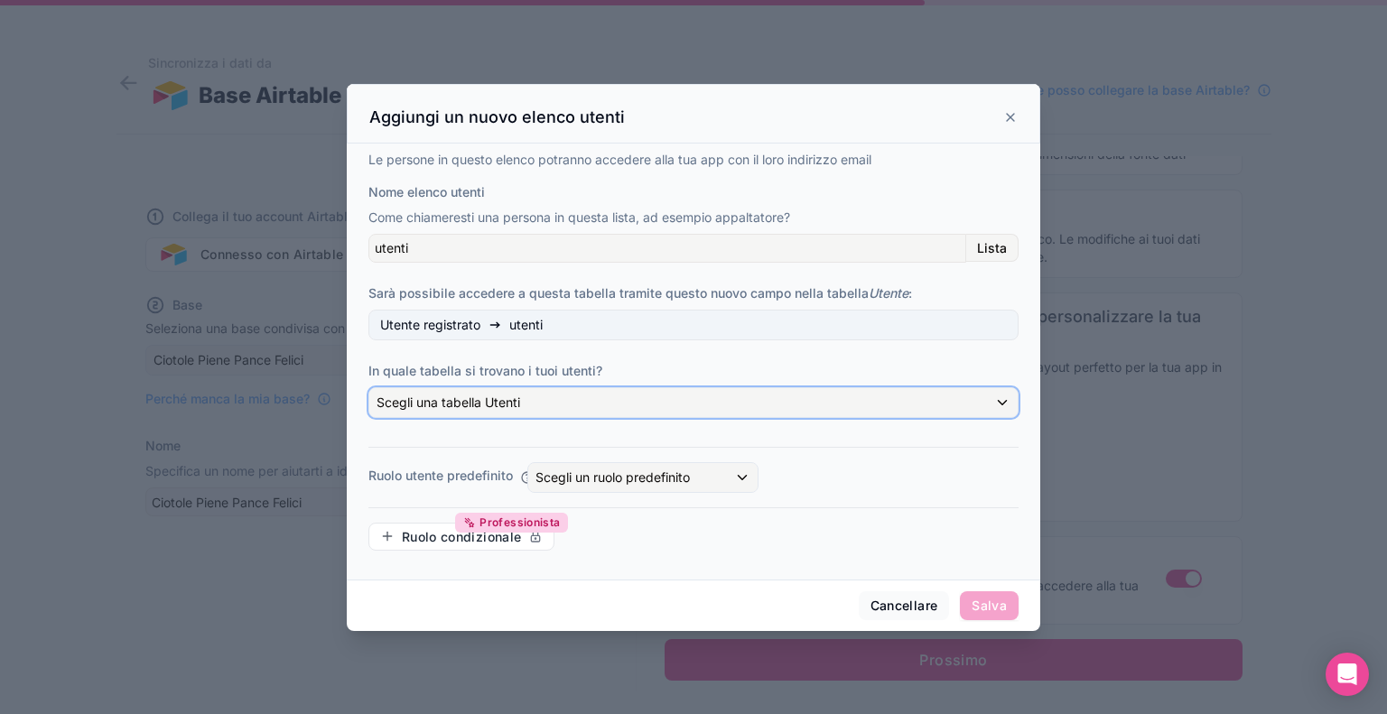
click at [652, 395] on div "Scegli una tabella Utenti" at bounding box center [693, 402] width 649 height 29
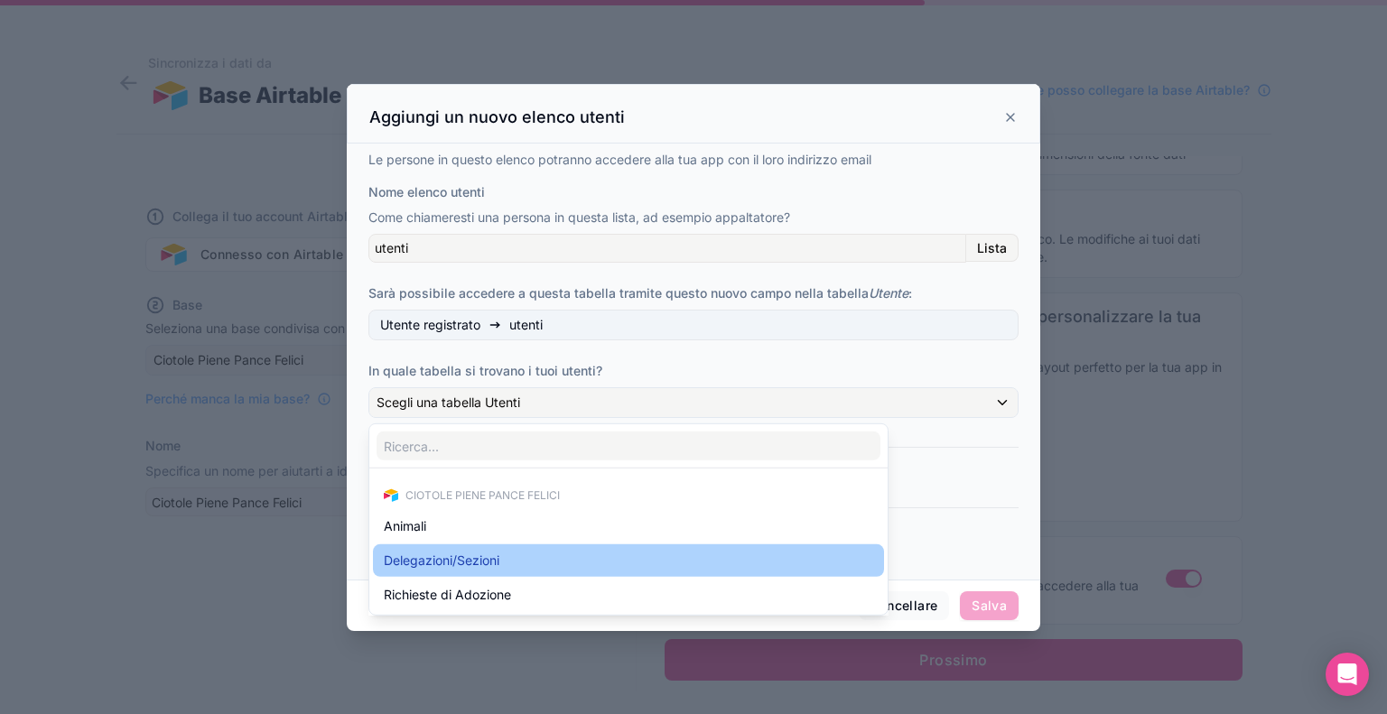
click at [509, 555] on div "Delegazioni/Sezioni" at bounding box center [629, 561] width 490 height 22
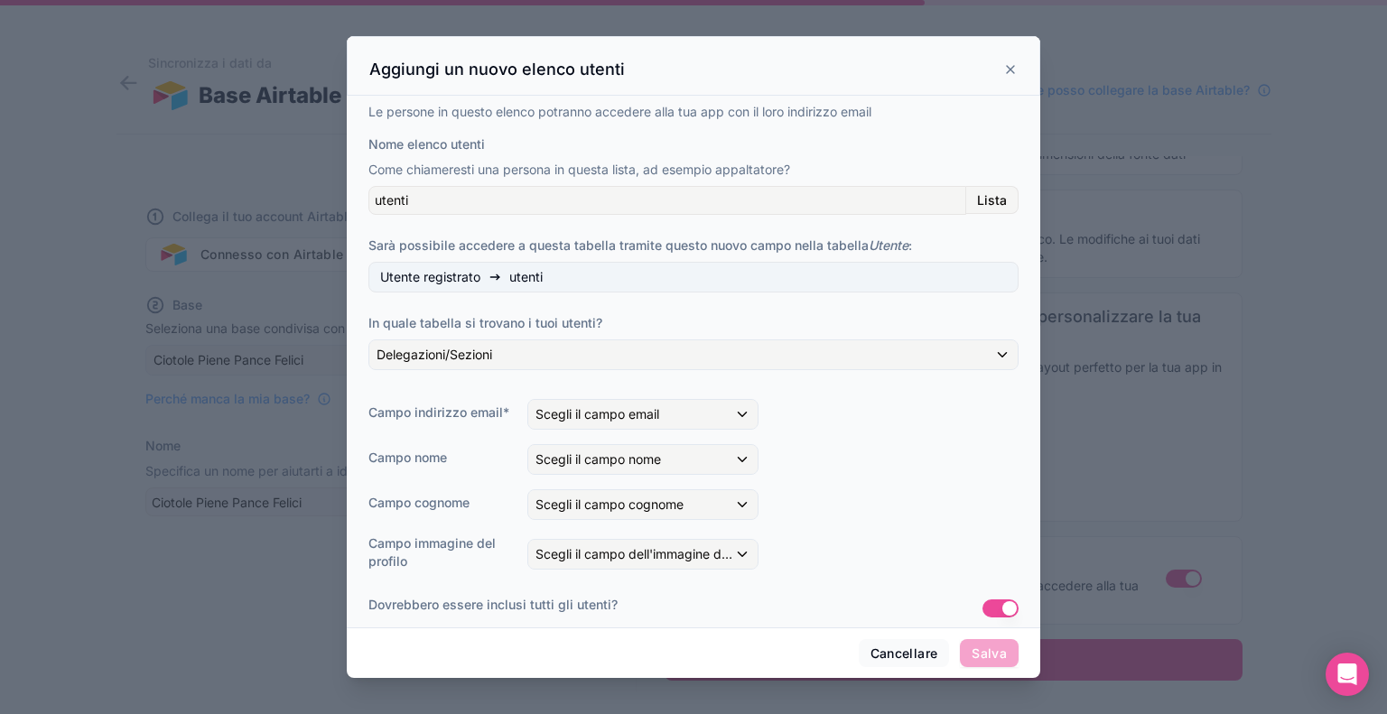
scroll to position [58, 0]
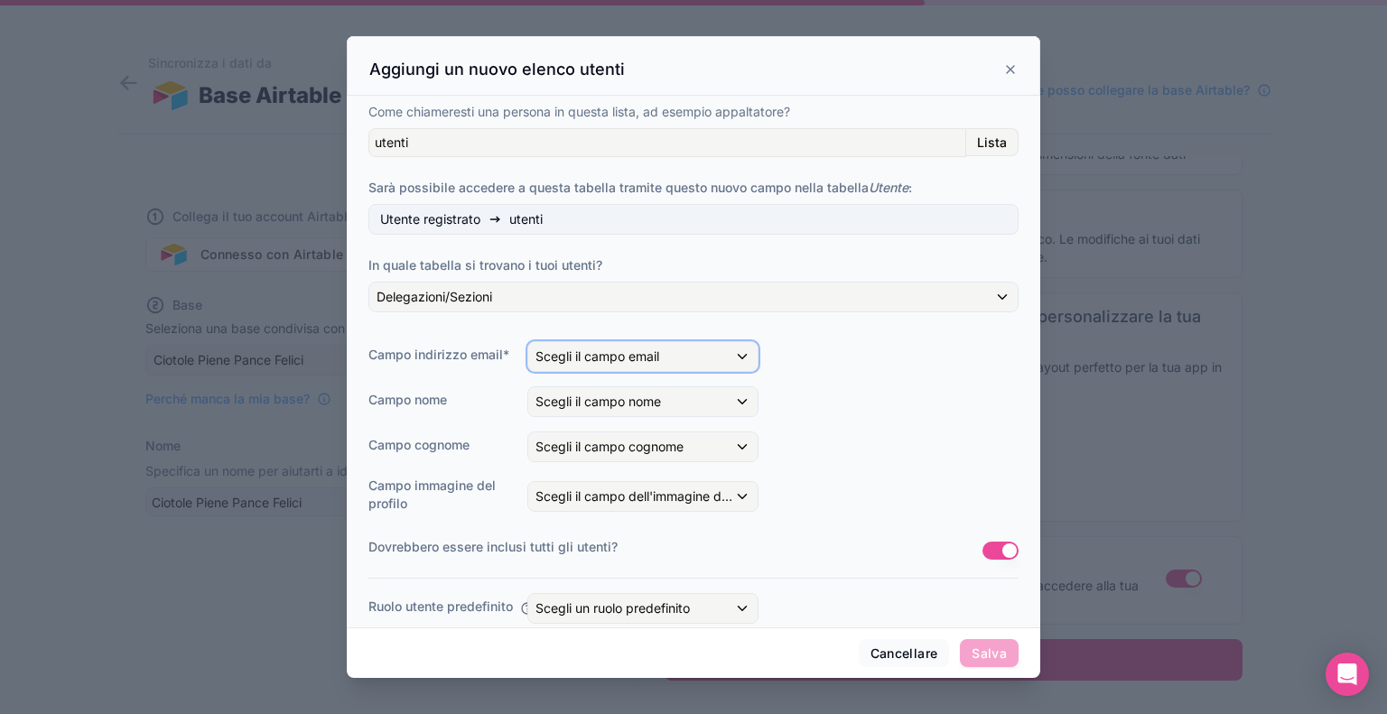
click at [752, 359] on div "Scegli il campo email" at bounding box center [642, 356] width 229 height 29
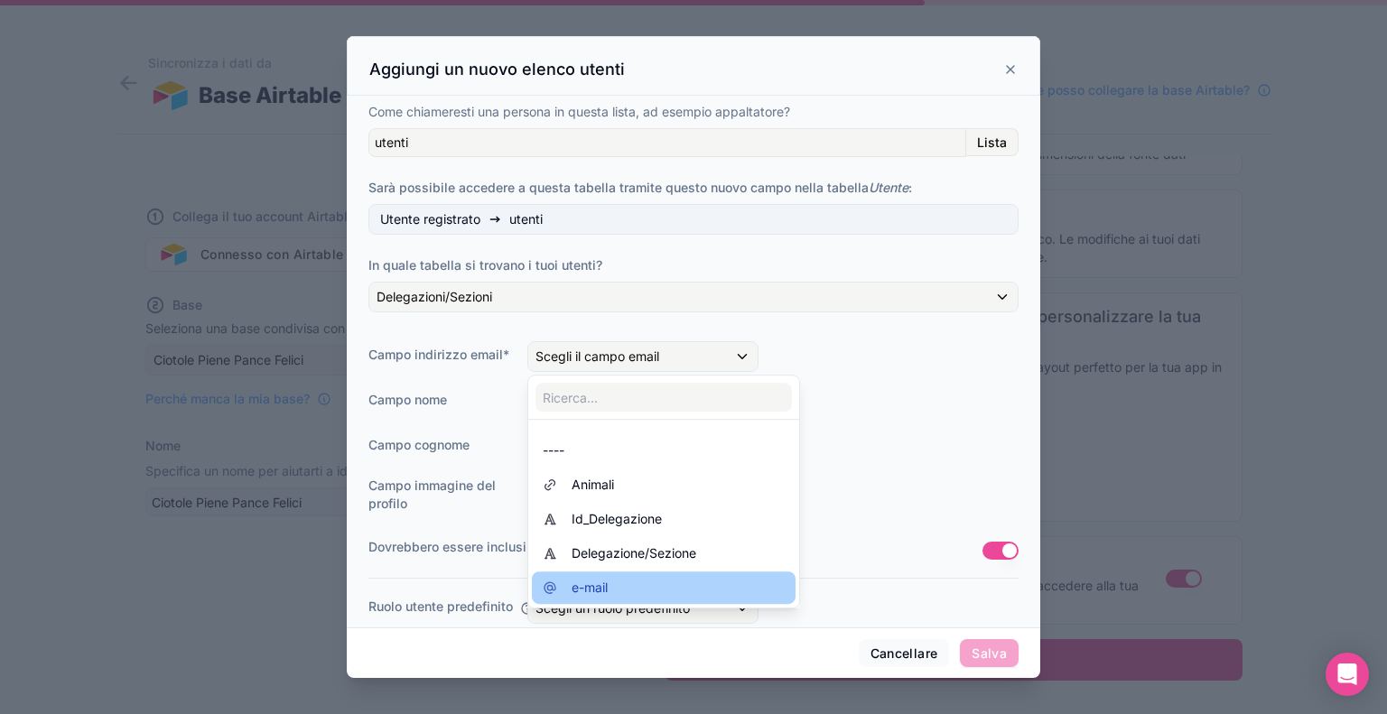
click at [626, 588] on div "e-mail" at bounding box center [664, 588] width 242 height 22
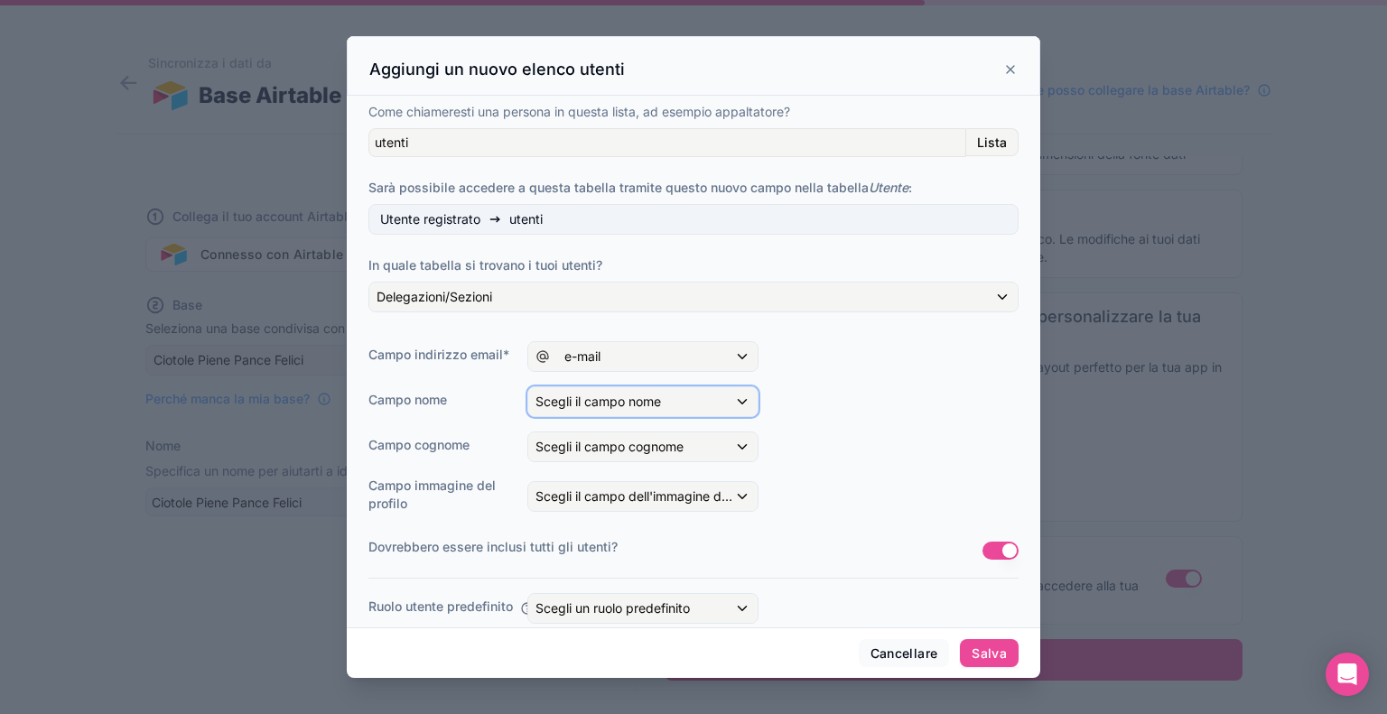
click at [611, 410] on div "Scegli il campo nome" at bounding box center [642, 401] width 229 height 29
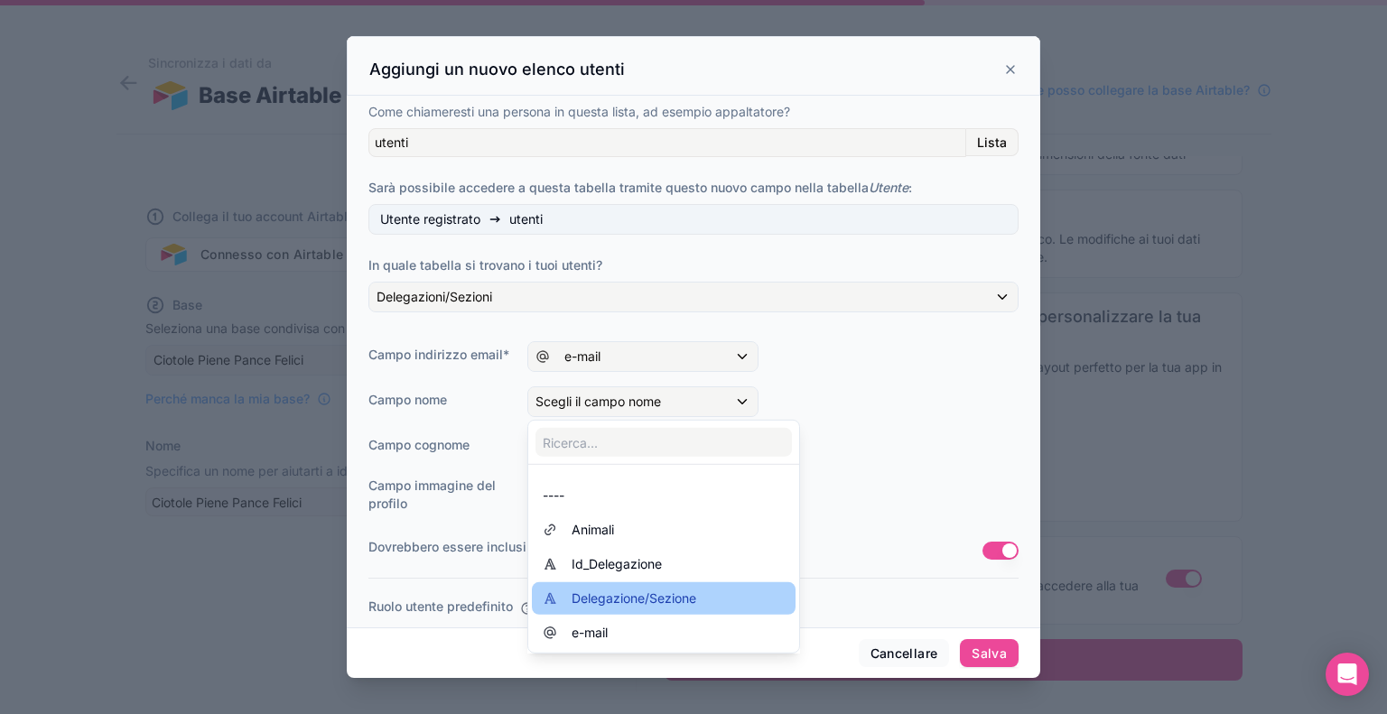
click at [621, 601] on font "Delegazione/Sezione" at bounding box center [634, 598] width 125 height 15
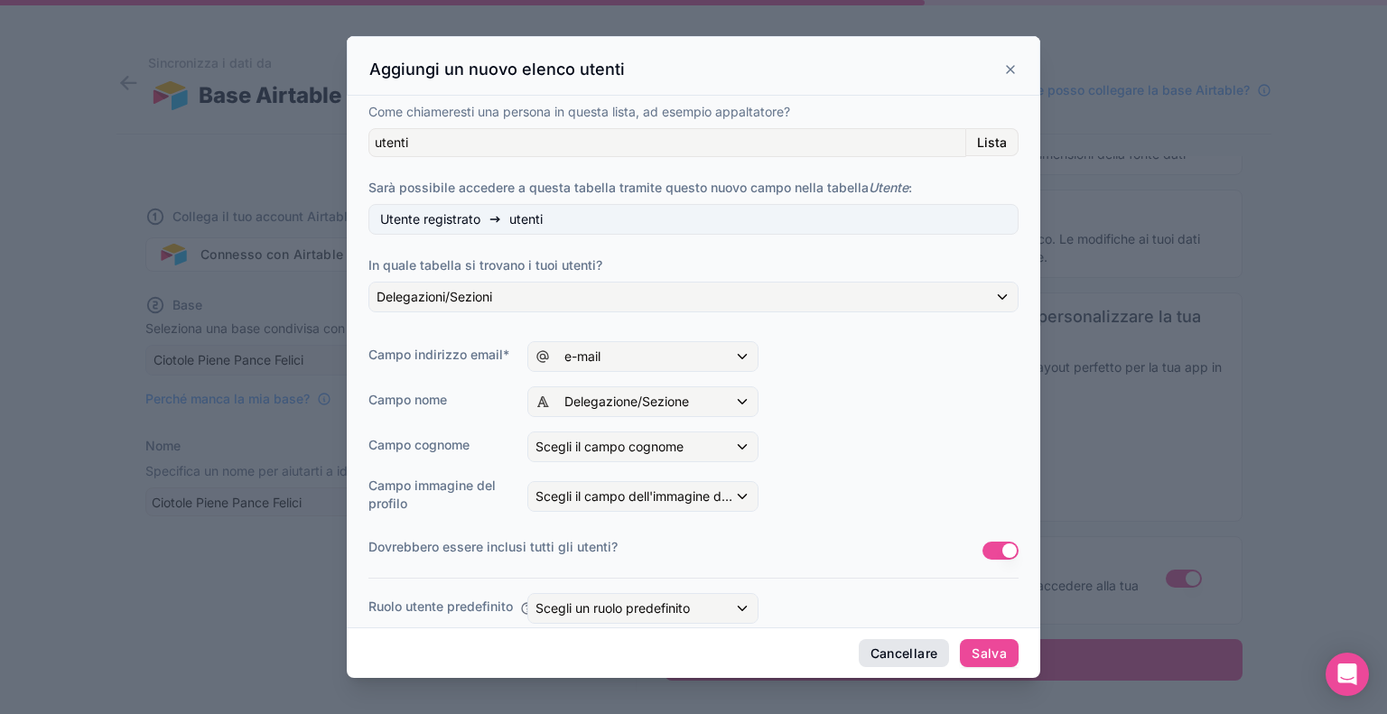
click at [912, 649] on font "Cancellare" at bounding box center [905, 653] width 68 height 15
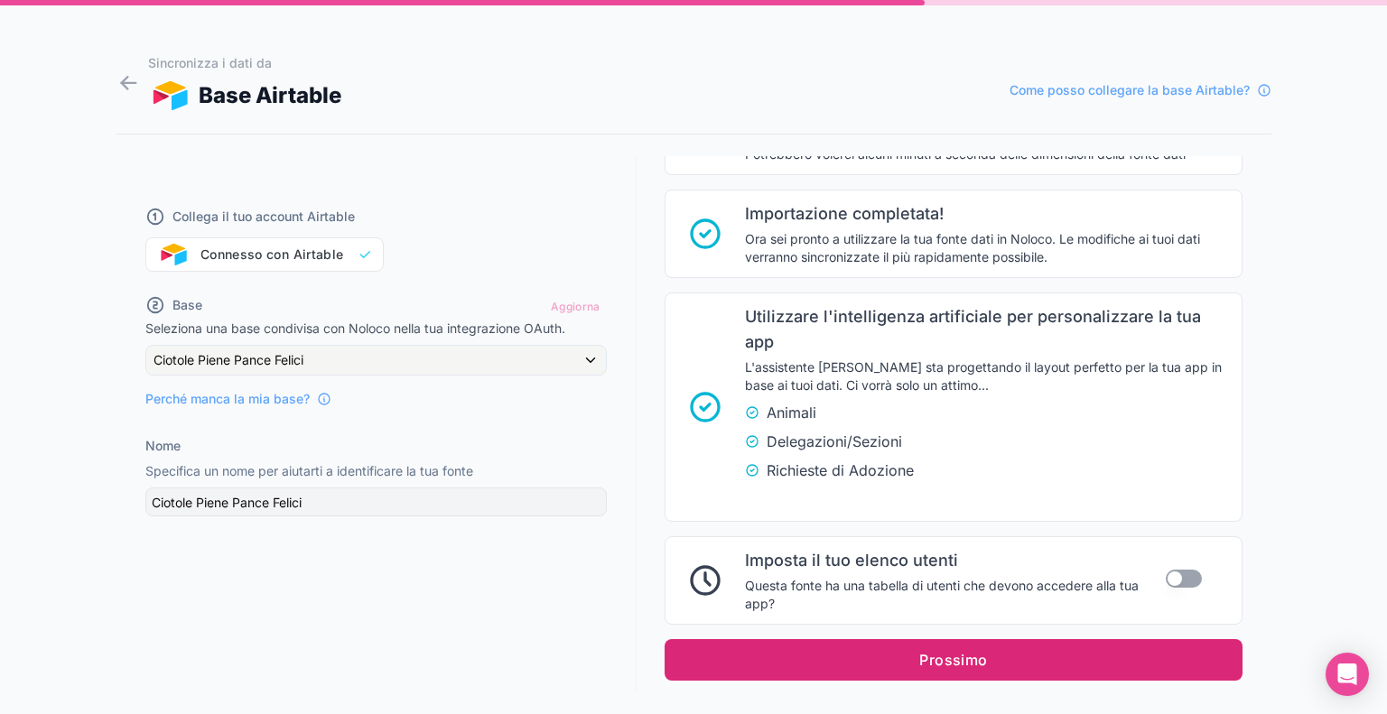
click at [1031, 639] on button "Prossimo" at bounding box center [954, 660] width 578 height 42
